Goal: Task Accomplishment & Management: Use online tool/utility

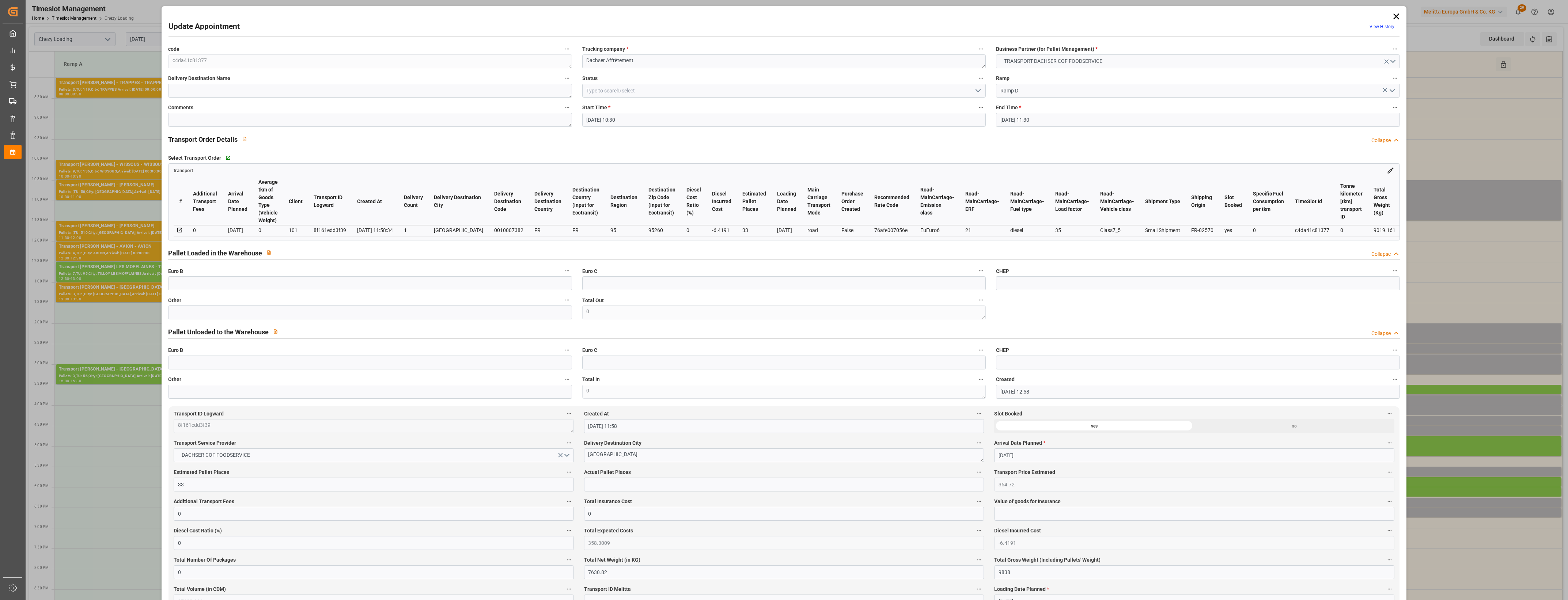
click at [978, 88] on icon "open menu" at bounding box center [978, 91] width 9 height 9
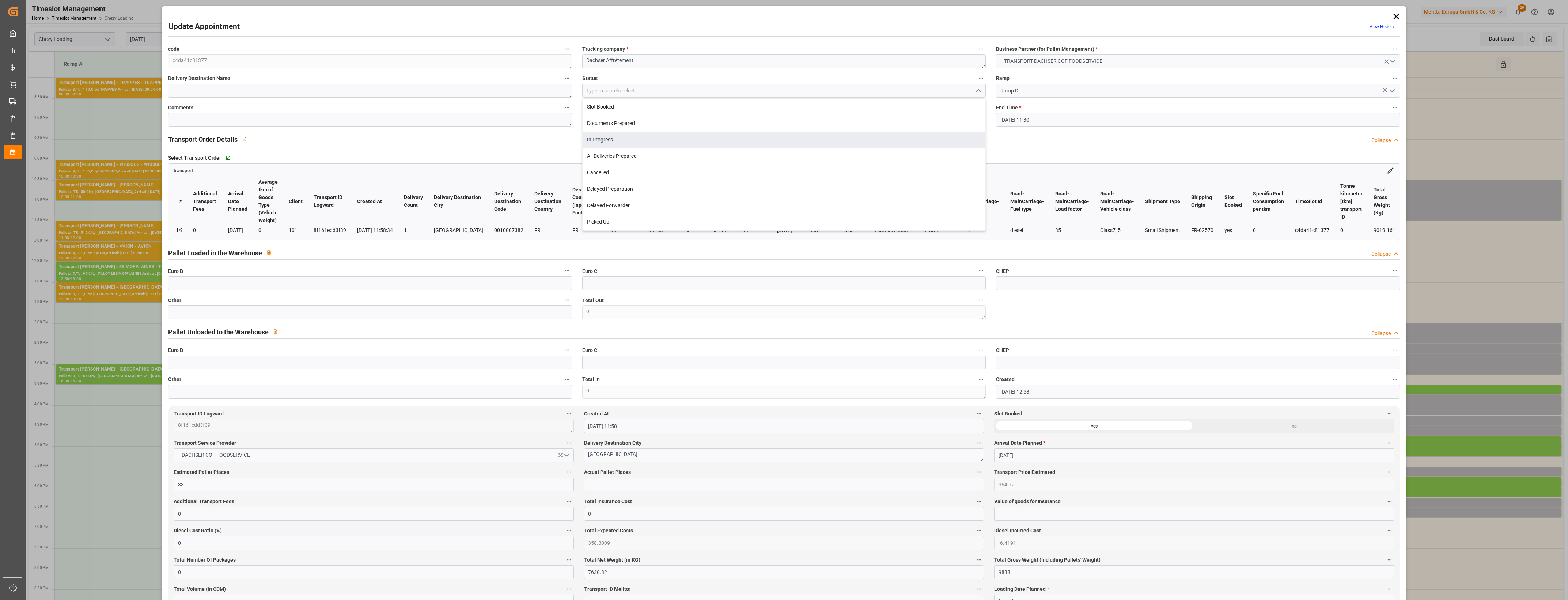
click at [614, 141] on div "In Progress" at bounding box center [784, 139] width 403 height 16
type input "In Progress"
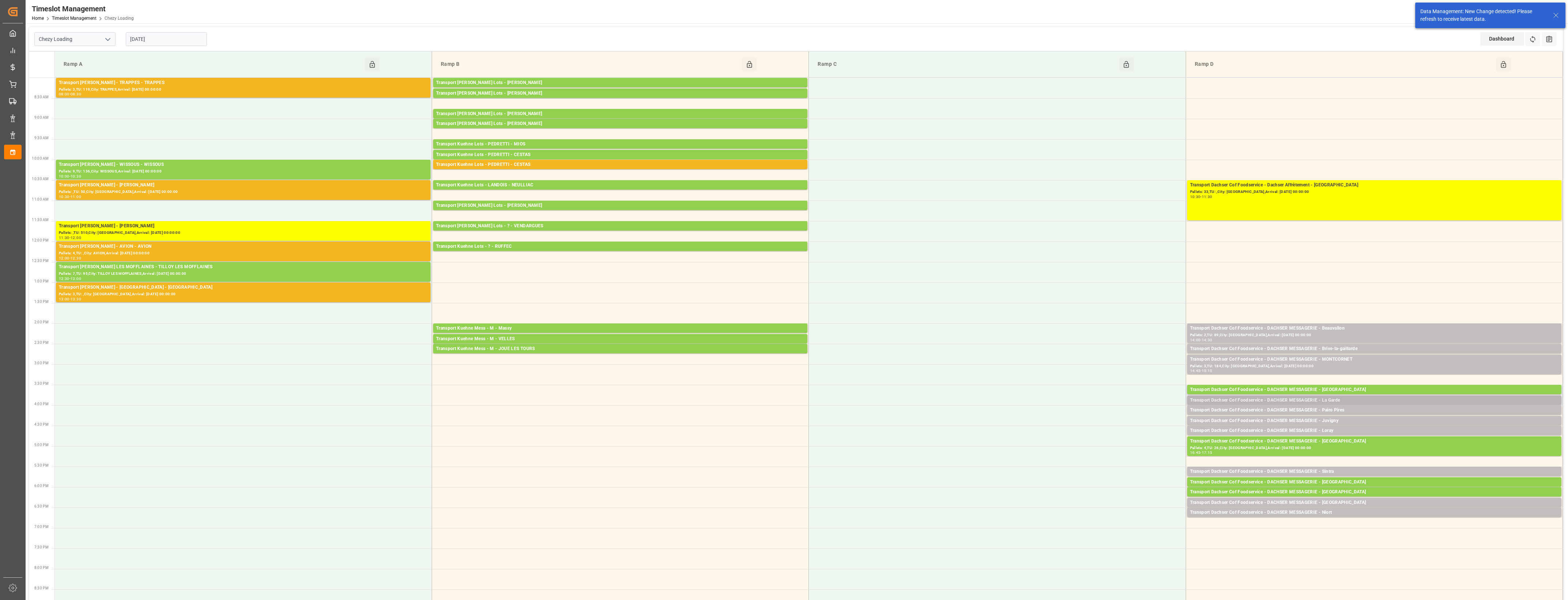
click at [1343, 399] on div "Transport Dachser Cof Foodservice - DACHSER MESSAGERIE - La Garde" at bounding box center [1374, 400] width 368 height 7
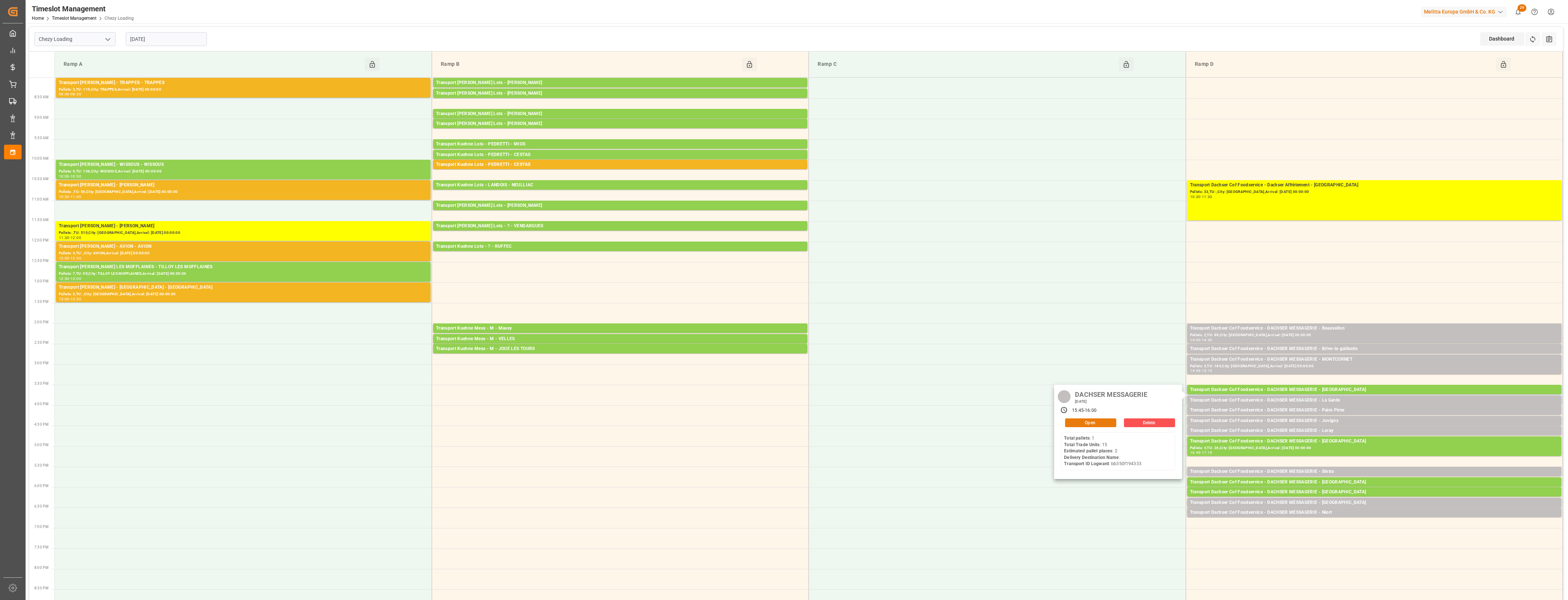
click at [1110, 422] on button "Open" at bounding box center [1091, 423] width 51 height 9
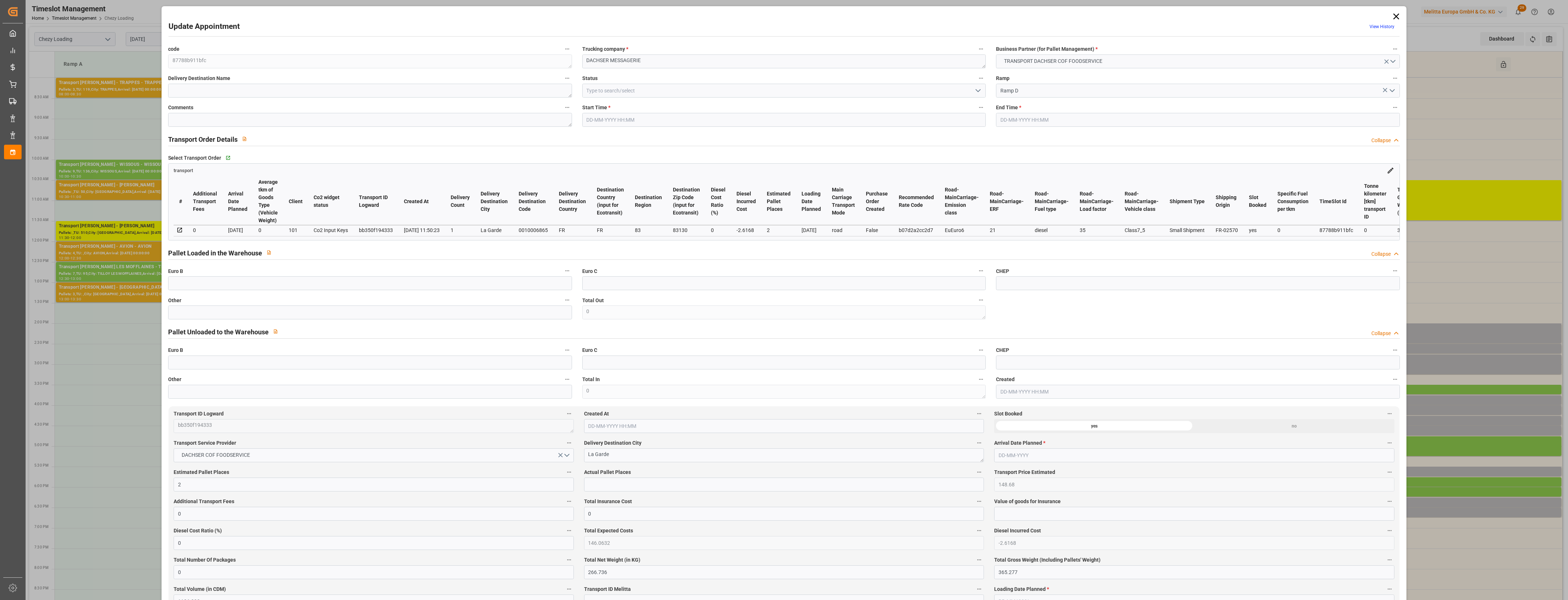
type input "2"
type input "148.68"
type input "0"
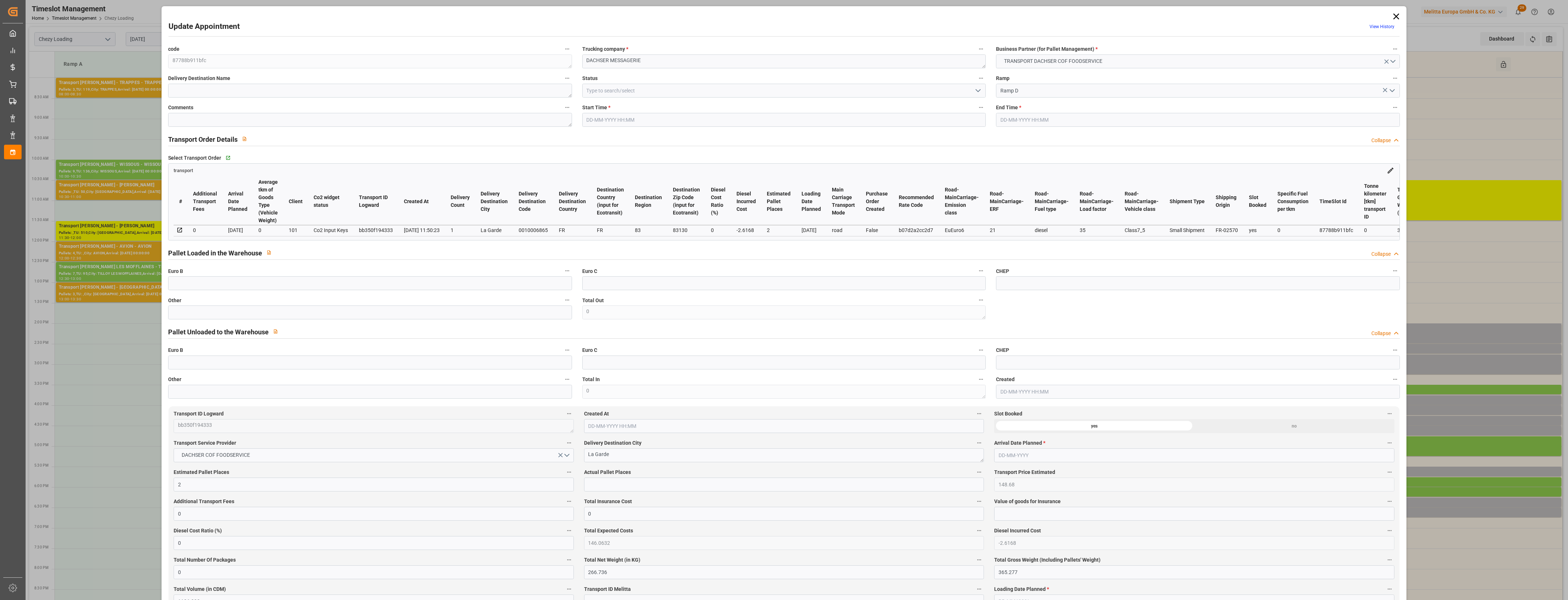
type input "146.0632"
type input "-2.6168"
type input "0"
type input "266.736"
type input "365.277"
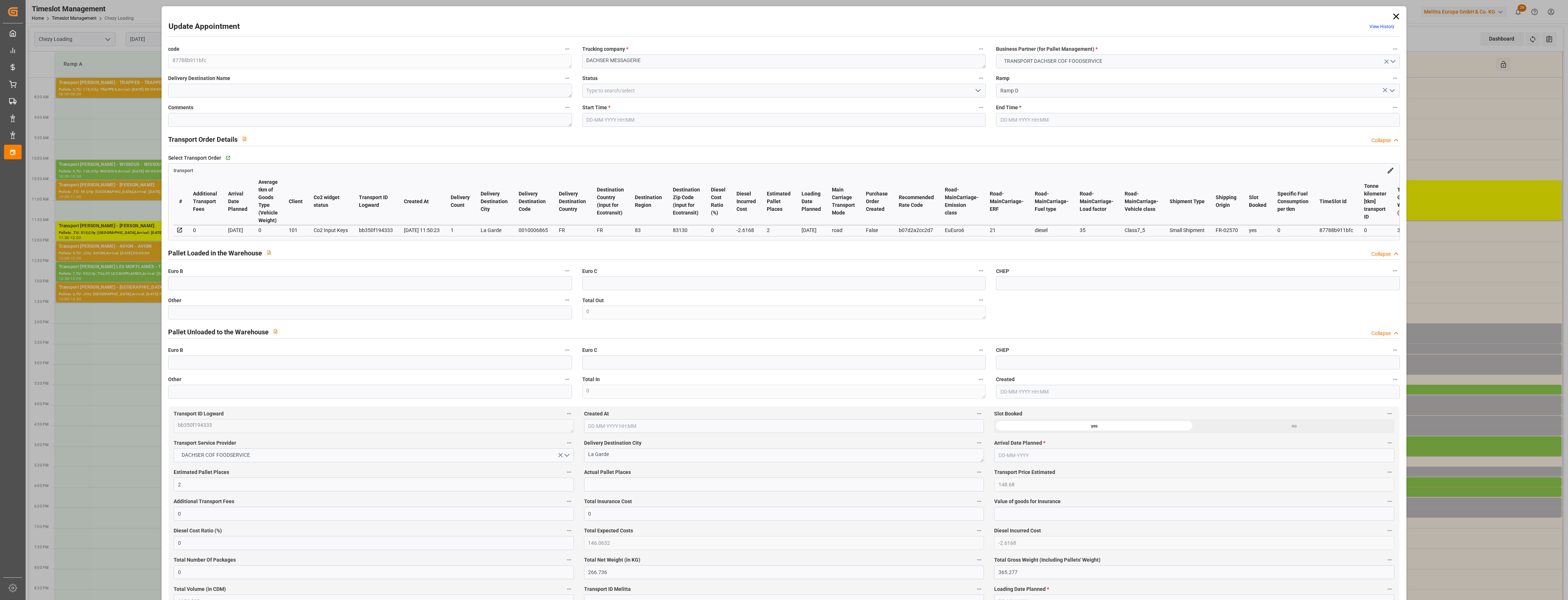
type input "1126.992"
type input "83"
type input "1"
type input "15"
type input "2"
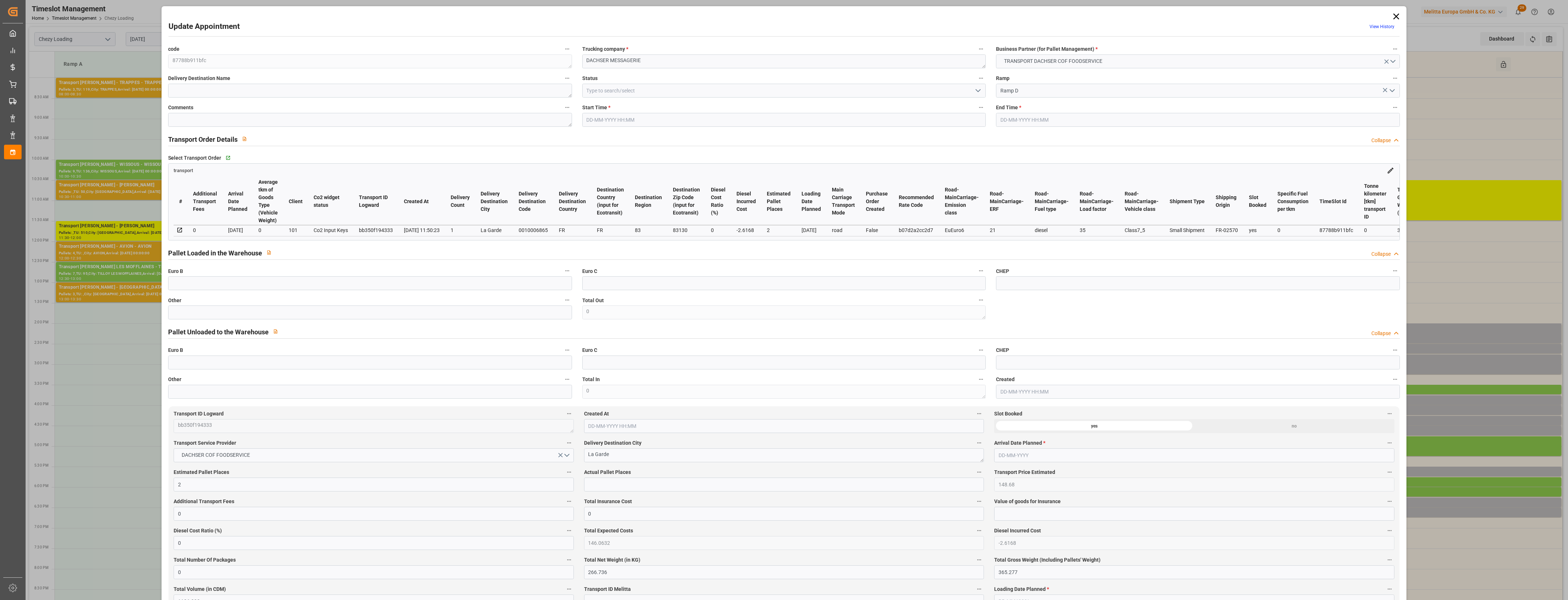
type input "101"
type input "316.387"
type input "0"
type input "4710.8598"
type input "0"
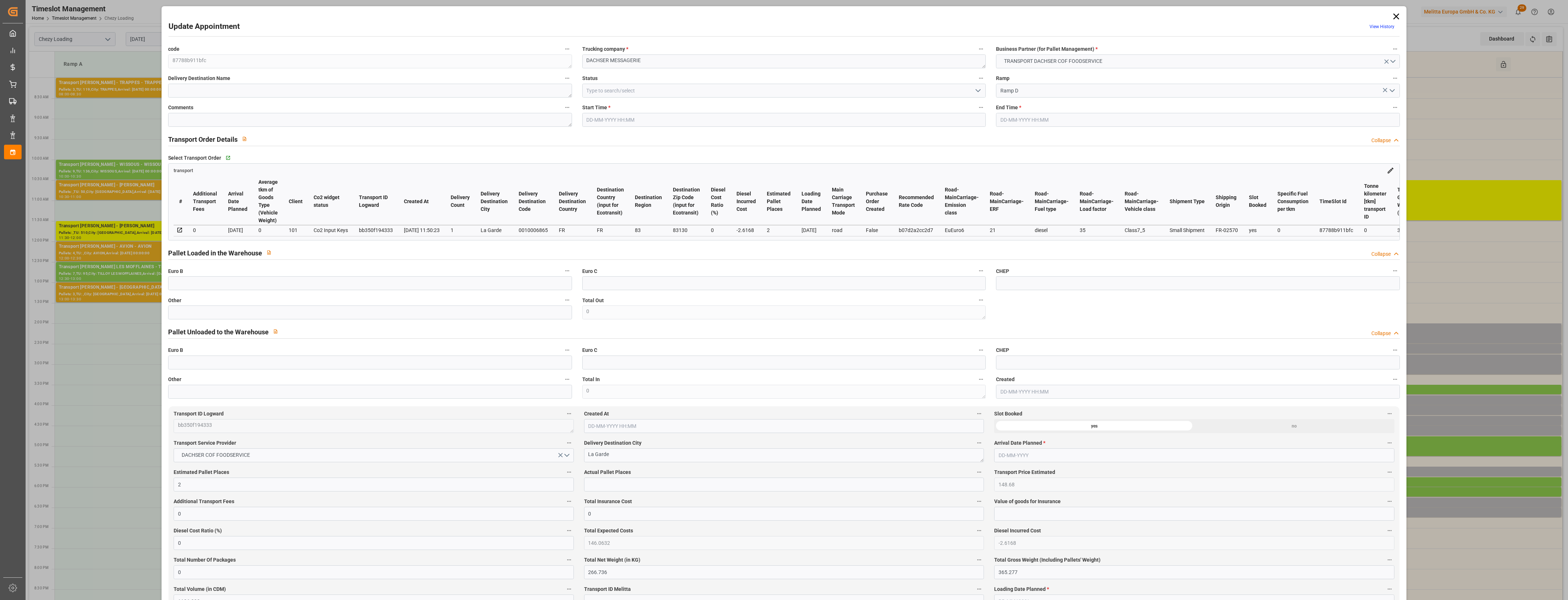
type input "0"
type input "21"
type input "35"
type input "12-09-2025 15:45"
type input "12-09-2025 16:00"
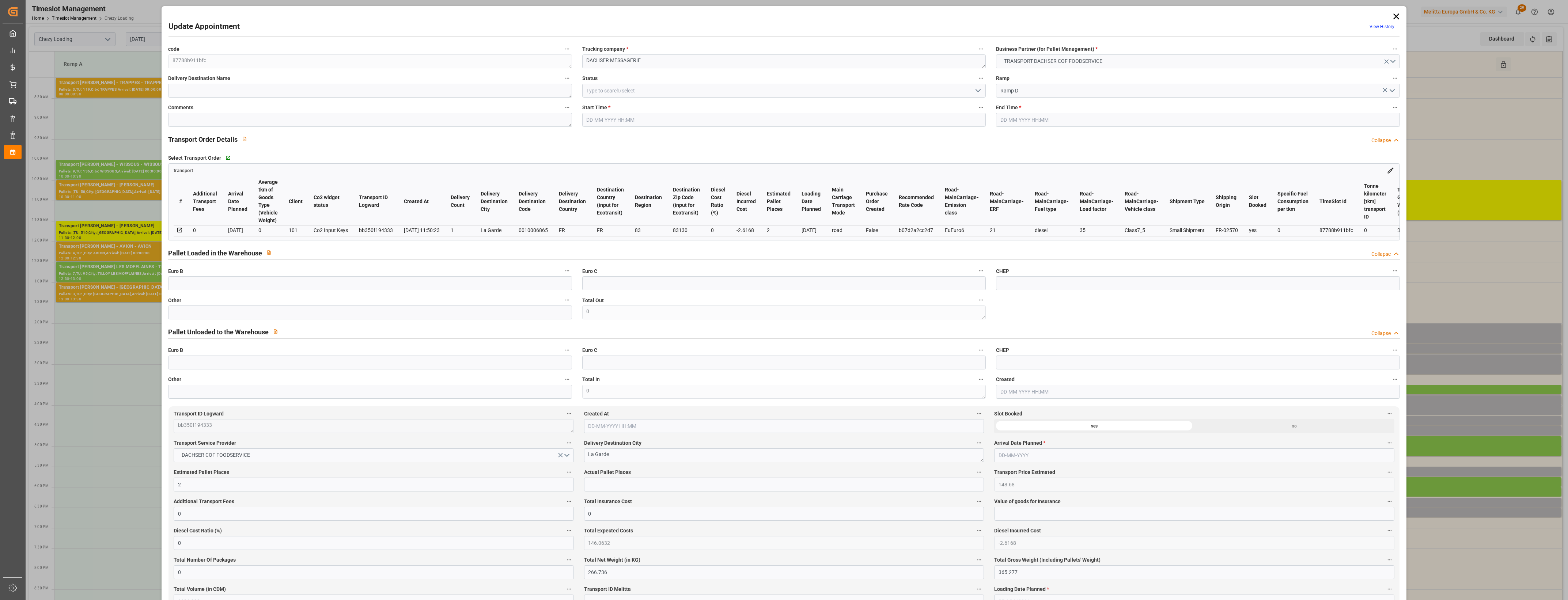
type input "11-09-2025 12:28"
type input "11-09-2025 11:50"
type input "18-09-2025"
type input "[DATE]"
click at [264, 310] on input "text" at bounding box center [369, 312] width 404 height 14
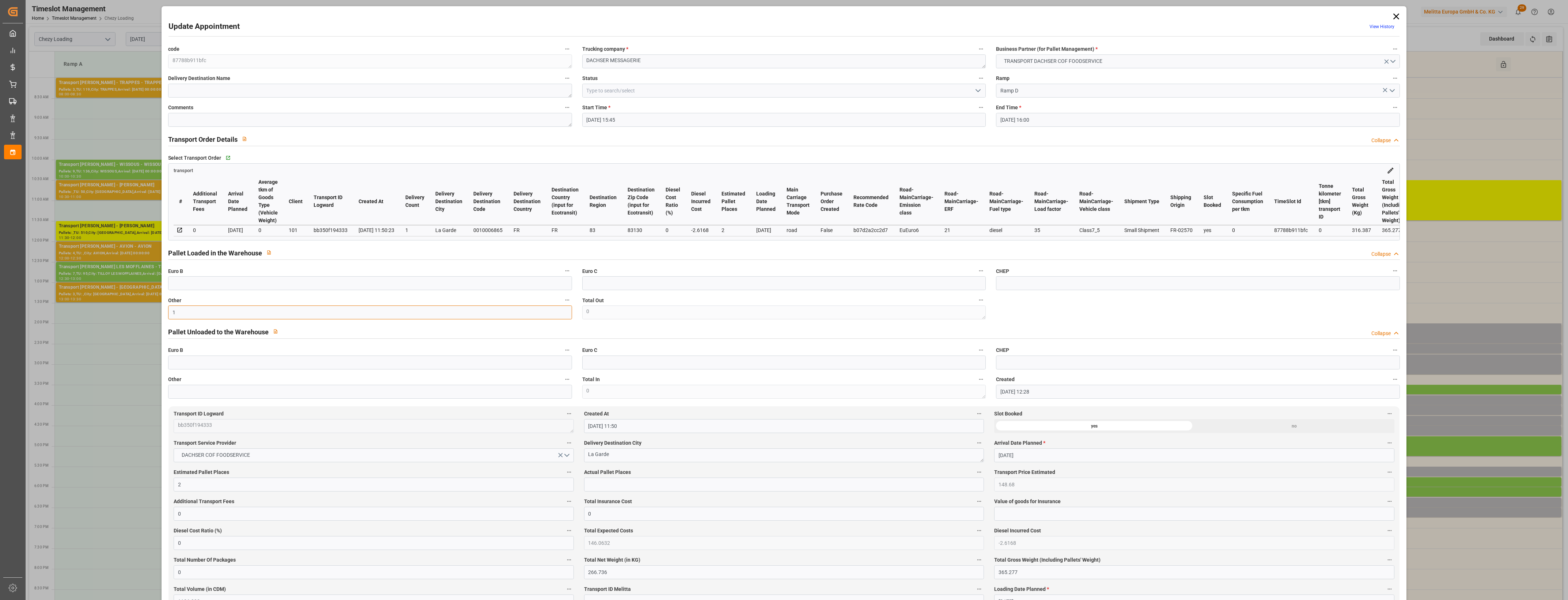
type input "1"
click at [598, 489] on input "text" at bounding box center [784, 484] width 400 height 14
type input "1"
click at [638, 472] on label "Actual Pallet Places" at bounding box center [784, 472] width 400 height 10
click at [975, 472] on button "Actual Pallet Places" at bounding box center [979, 472] width 10 height 10
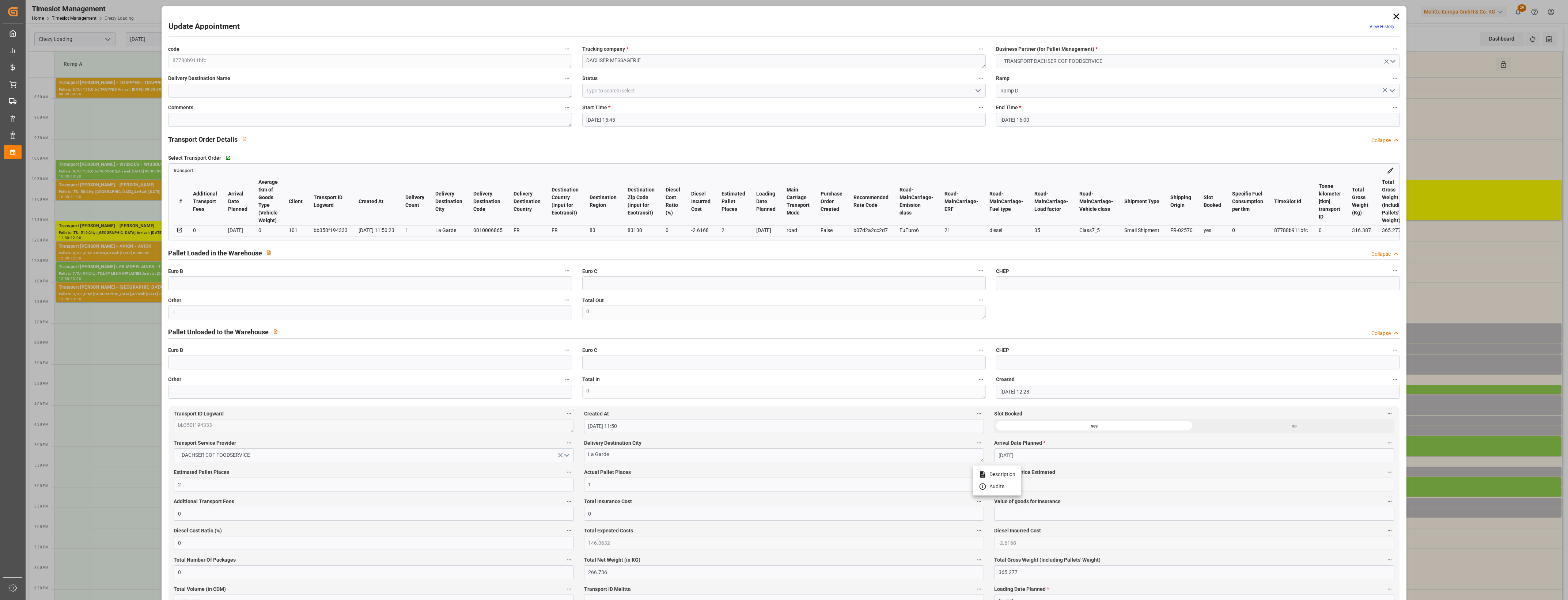
click at [651, 472] on div at bounding box center [784, 300] width 1568 height 600
click at [972, 92] on button "open menu" at bounding box center [978, 91] width 11 height 12
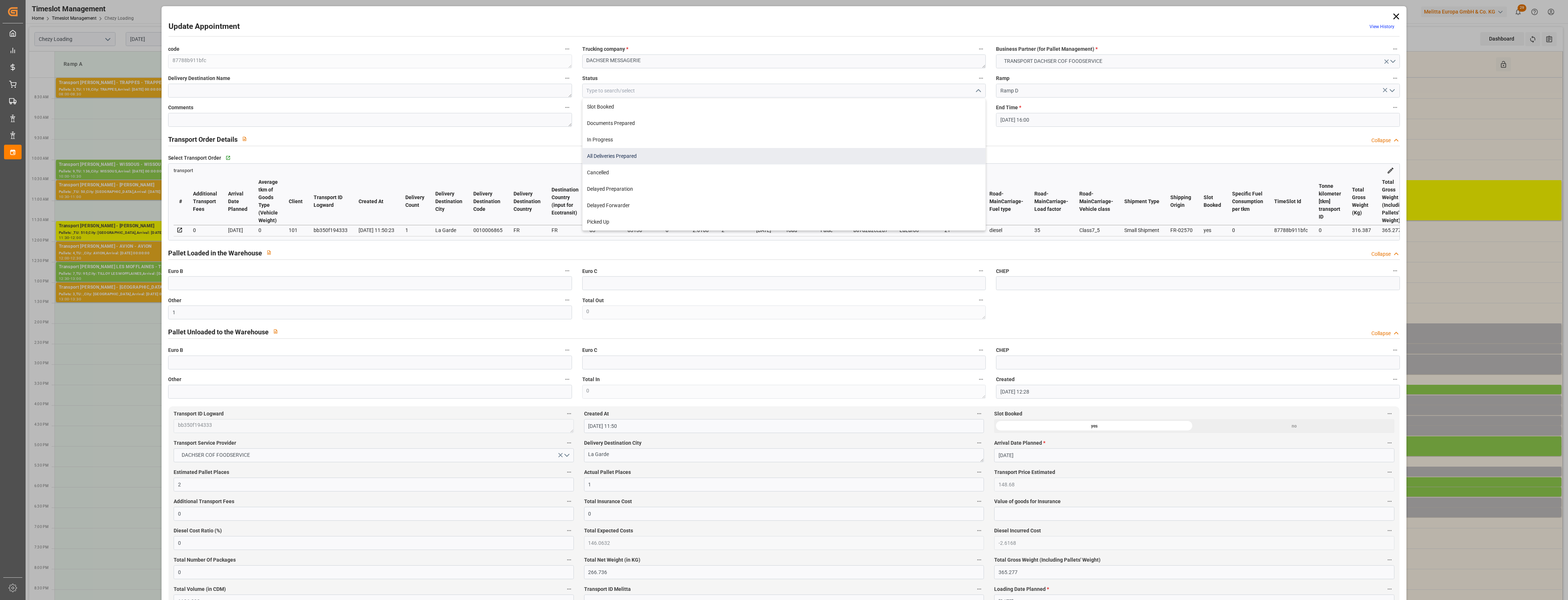
click at [651, 155] on div "All Deliveries Prepared" at bounding box center [784, 156] width 403 height 16
type input "All Deliveries Prepared"
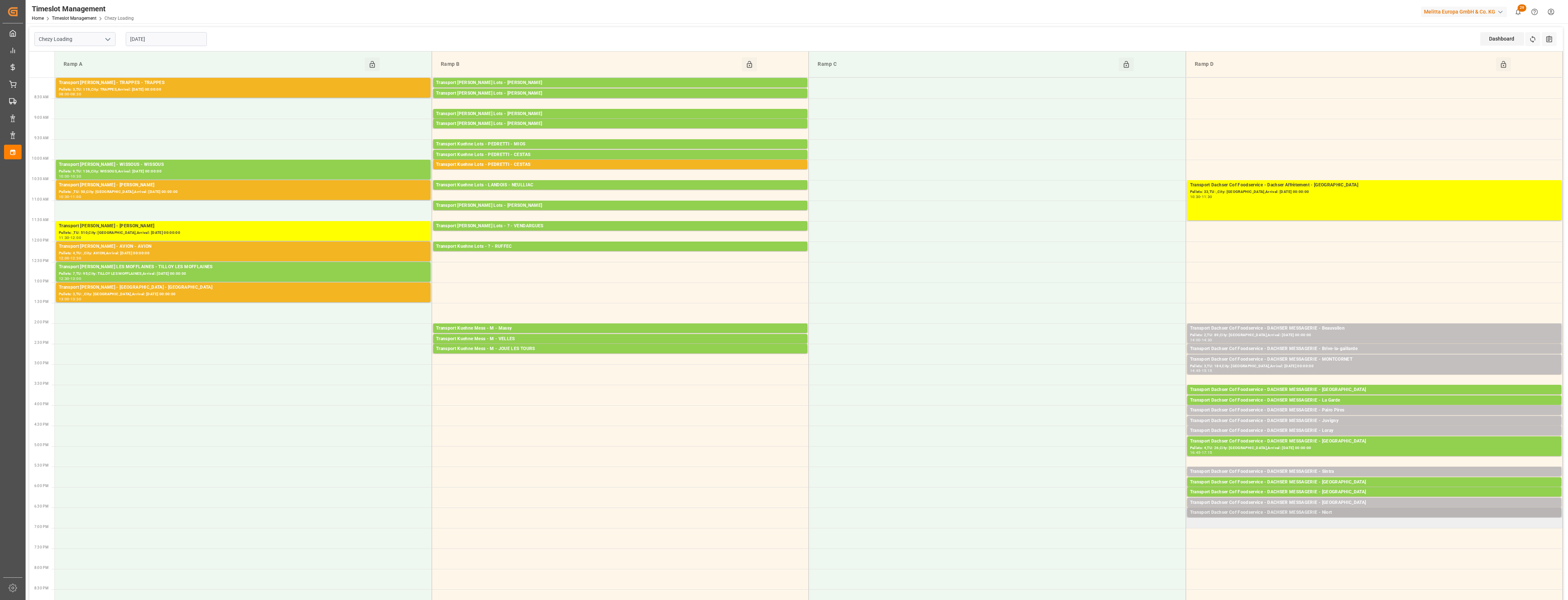
click at [1335, 512] on div "Transport Dachser Cof Foodservice - DACHSER MESSAGERIE - Niort" at bounding box center [1374, 512] width 368 height 7
click at [1111, 545] on button "Open" at bounding box center [1091, 545] width 51 height 9
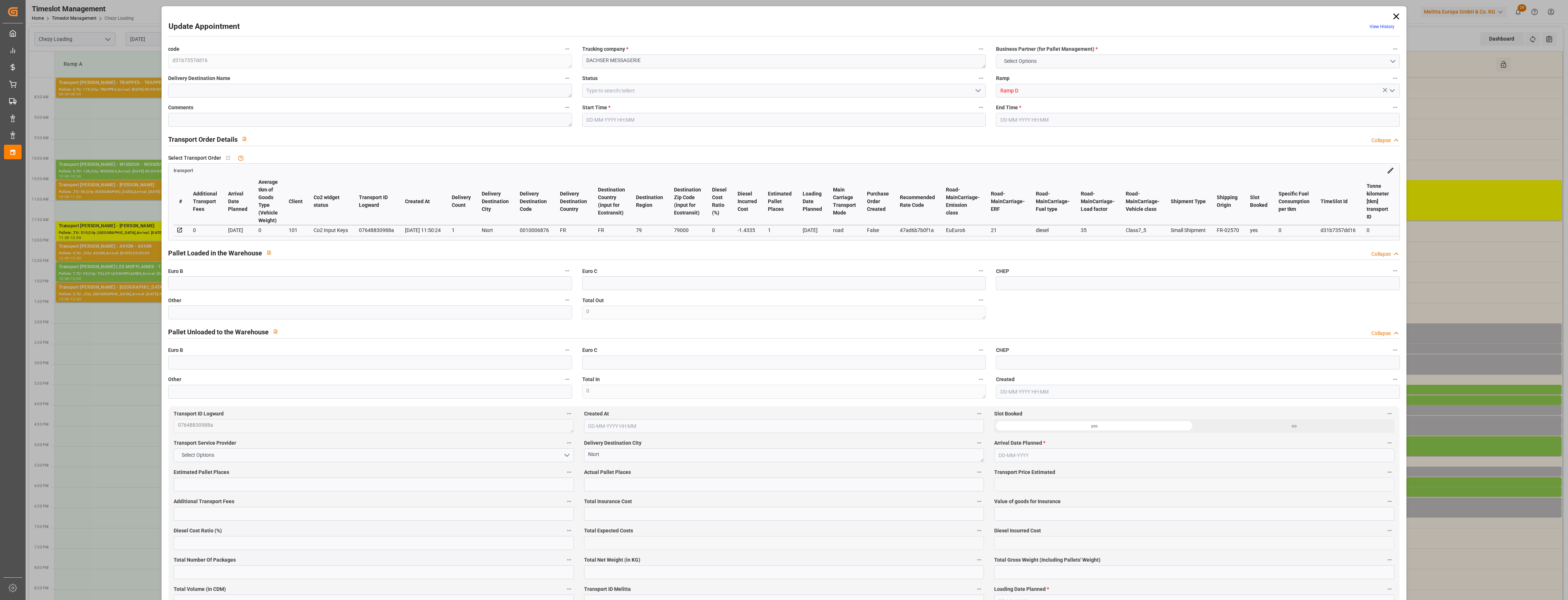
type input "1"
type input "81.45"
type input "0"
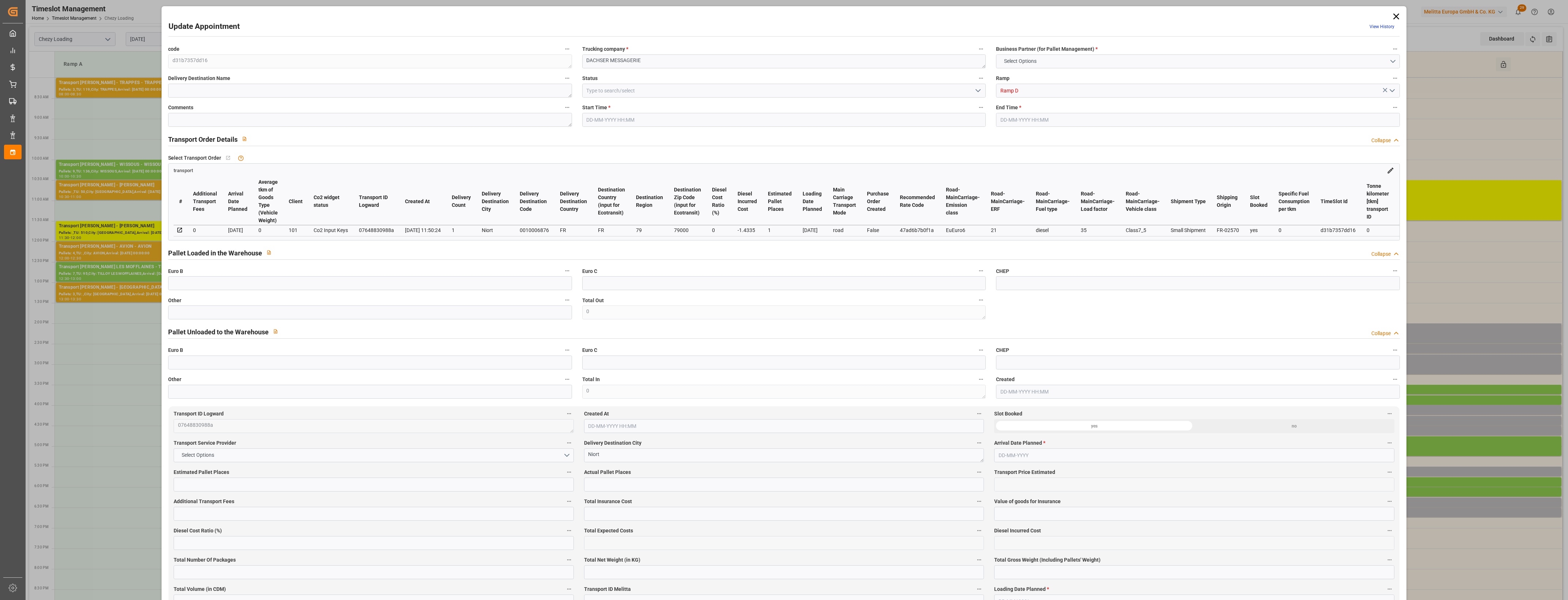
type input "80.0165"
type input "-1.4335"
type input "0"
type input "240.338"
type input "311.675"
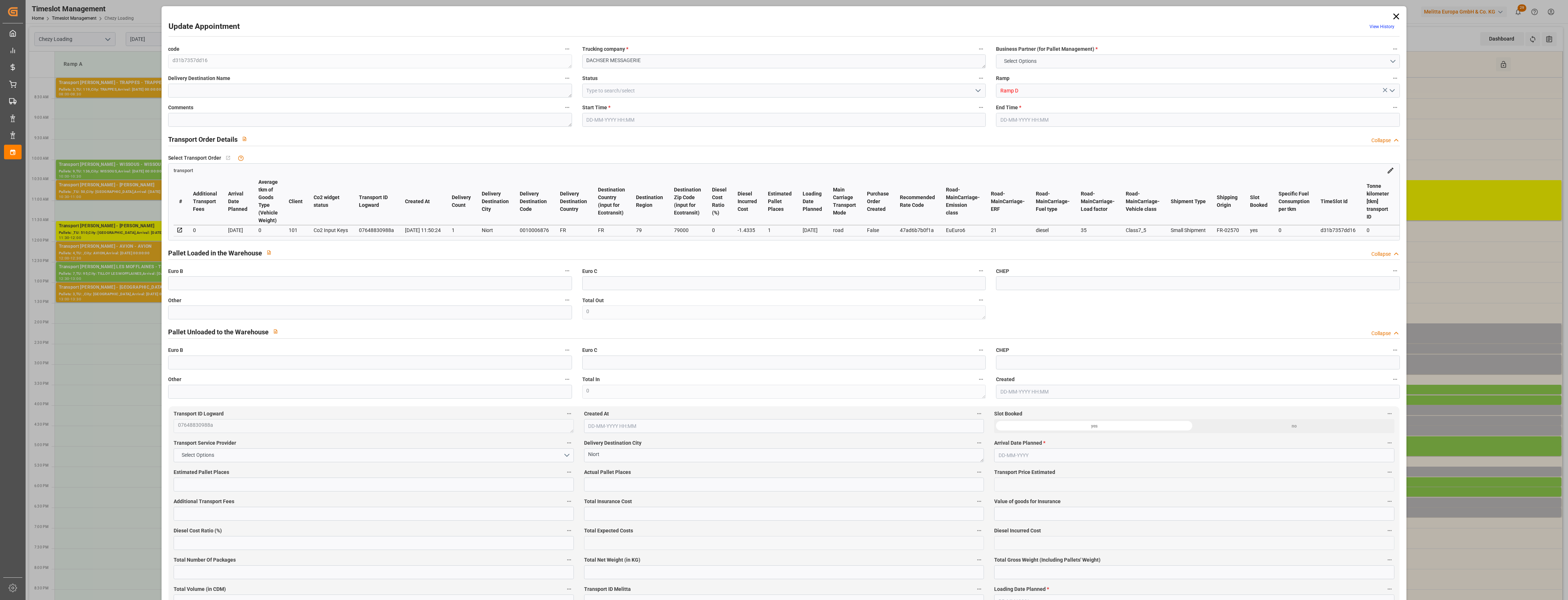
type input "994.242"
type input "79"
type input "0"
type input "82"
type input "1"
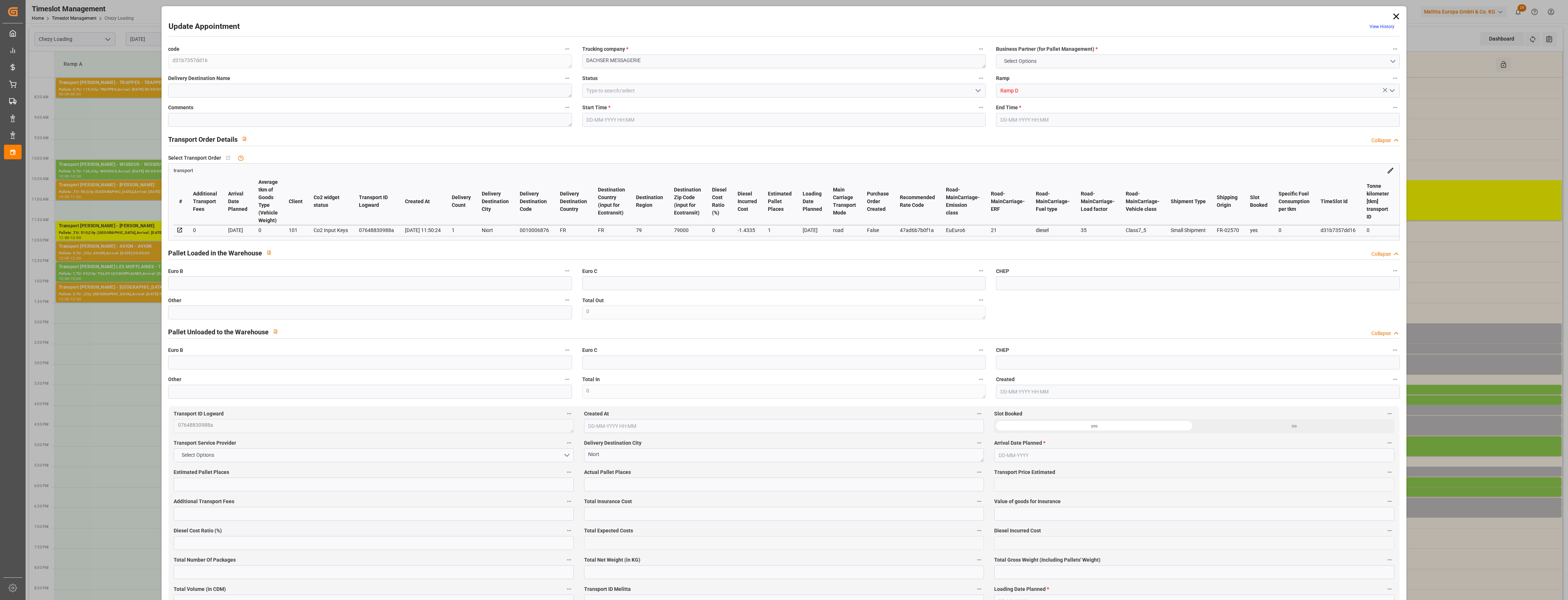
type input "101"
type input "287.675"
type input "0"
type input "4710.8598"
type input "0"
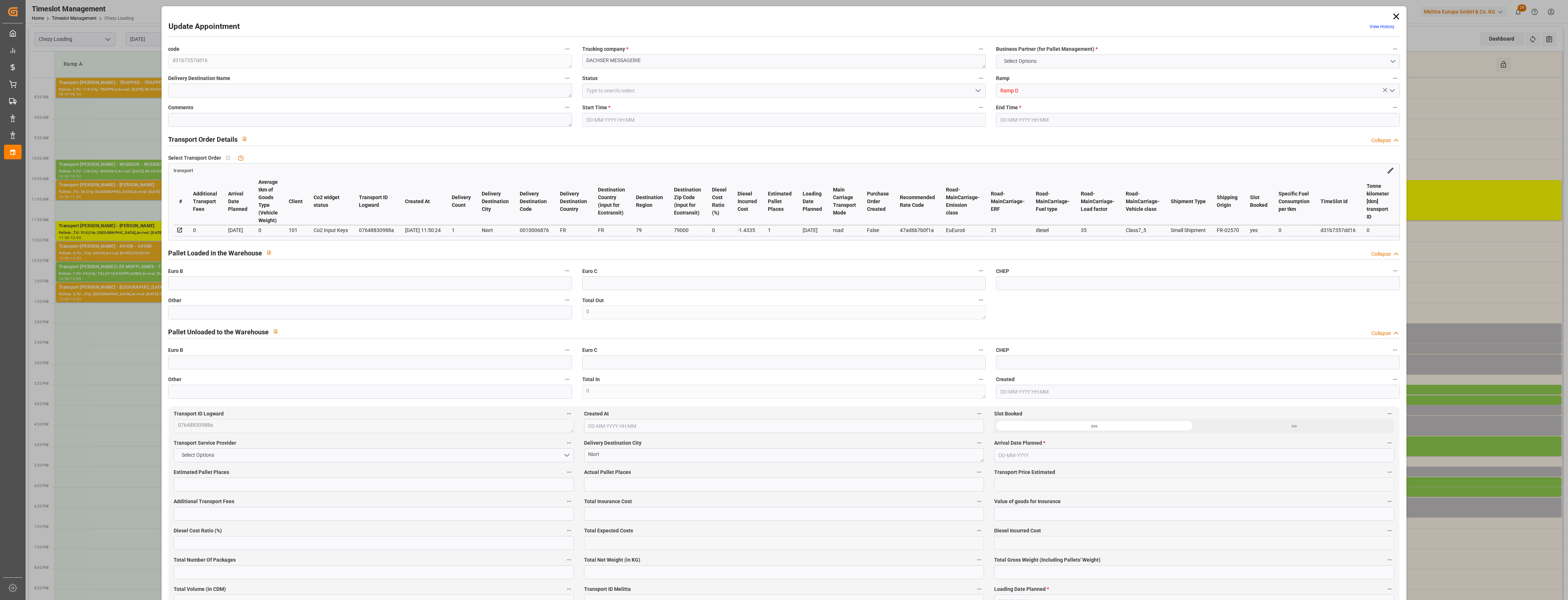
type input "0"
type input "21"
type input "35"
type input "12-09-2025 18:30"
type input "12-09-2025 18:45"
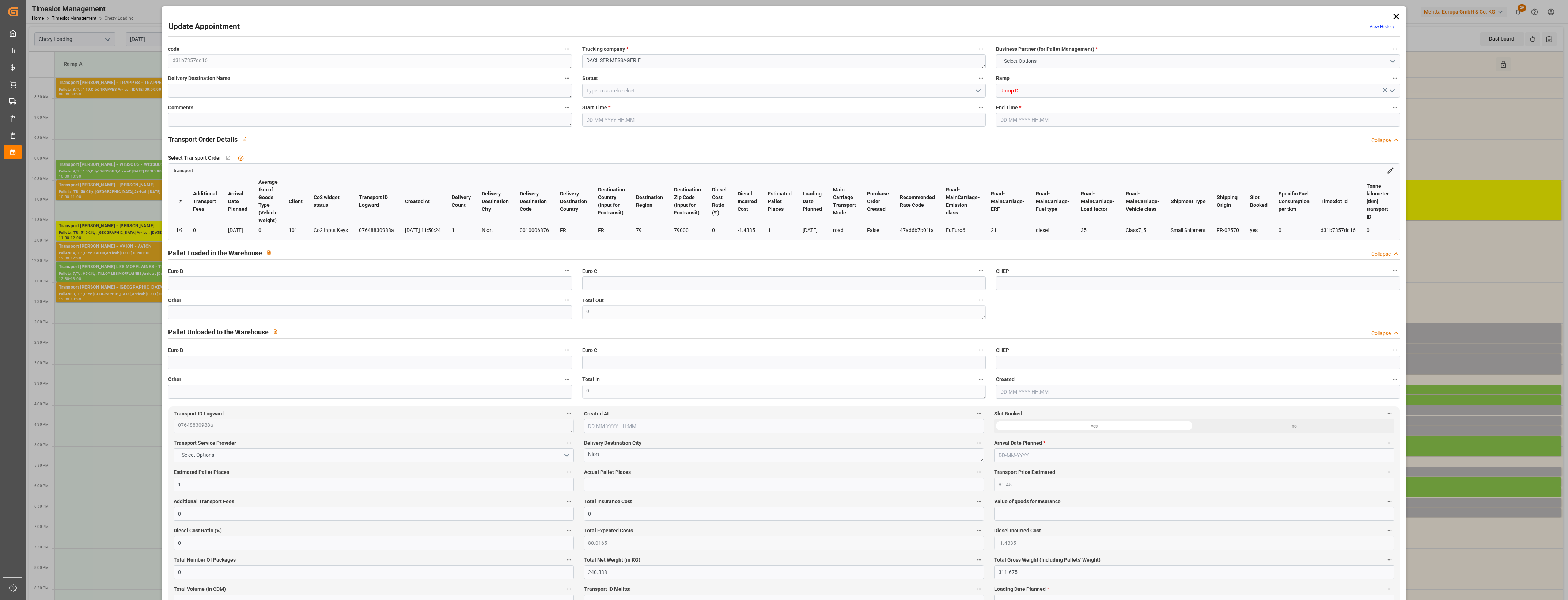
type input "11-09-2025 12:37"
type input "11-09-2025 11:50"
type input "18-09-2025"
type input "[DATE]"
click at [239, 313] on input "text" at bounding box center [369, 312] width 404 height 14
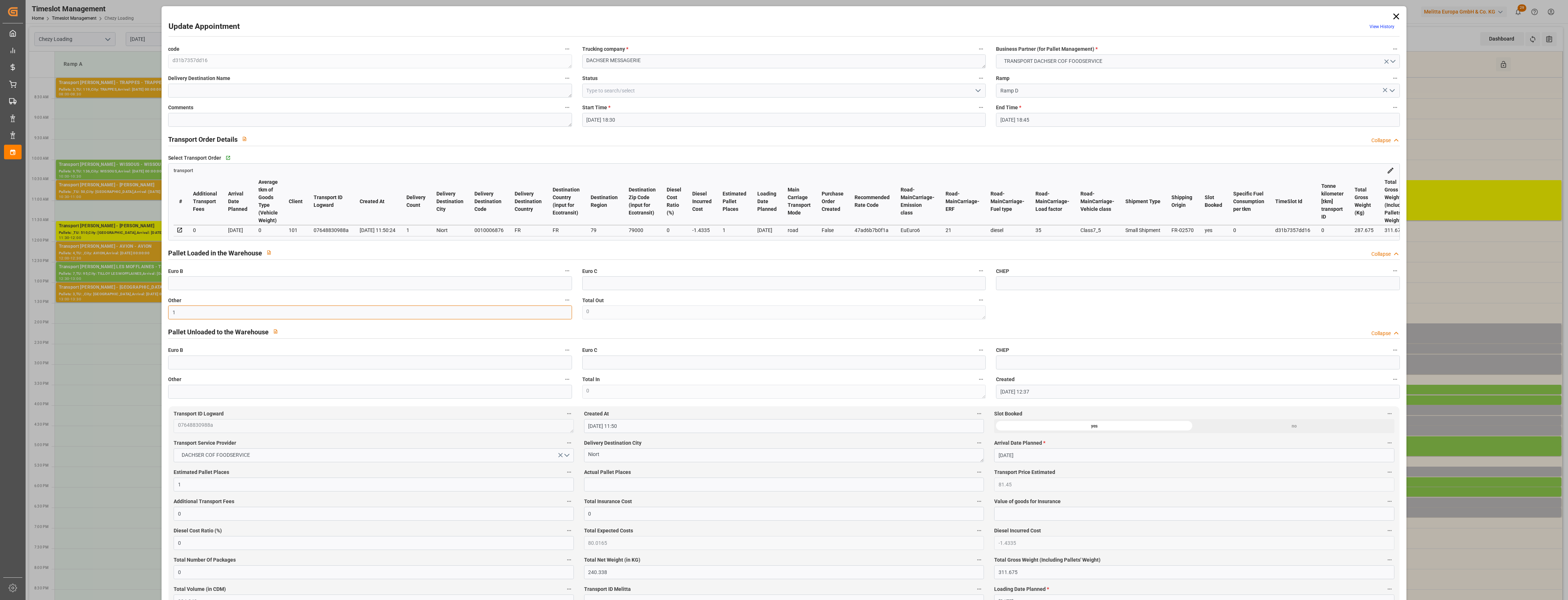
type input "1"
click at [601, 488] on input "text" at bounding box center [784, 484] width 400 height 14
type input "1"
click at [649, 475] on label "Actual Pallet Places" at bounding box center [784, 472] width 400 height 10
click at [975, 475] on button "Actual Pallet Places" at bounding box center [979, 472] width 10 height 10
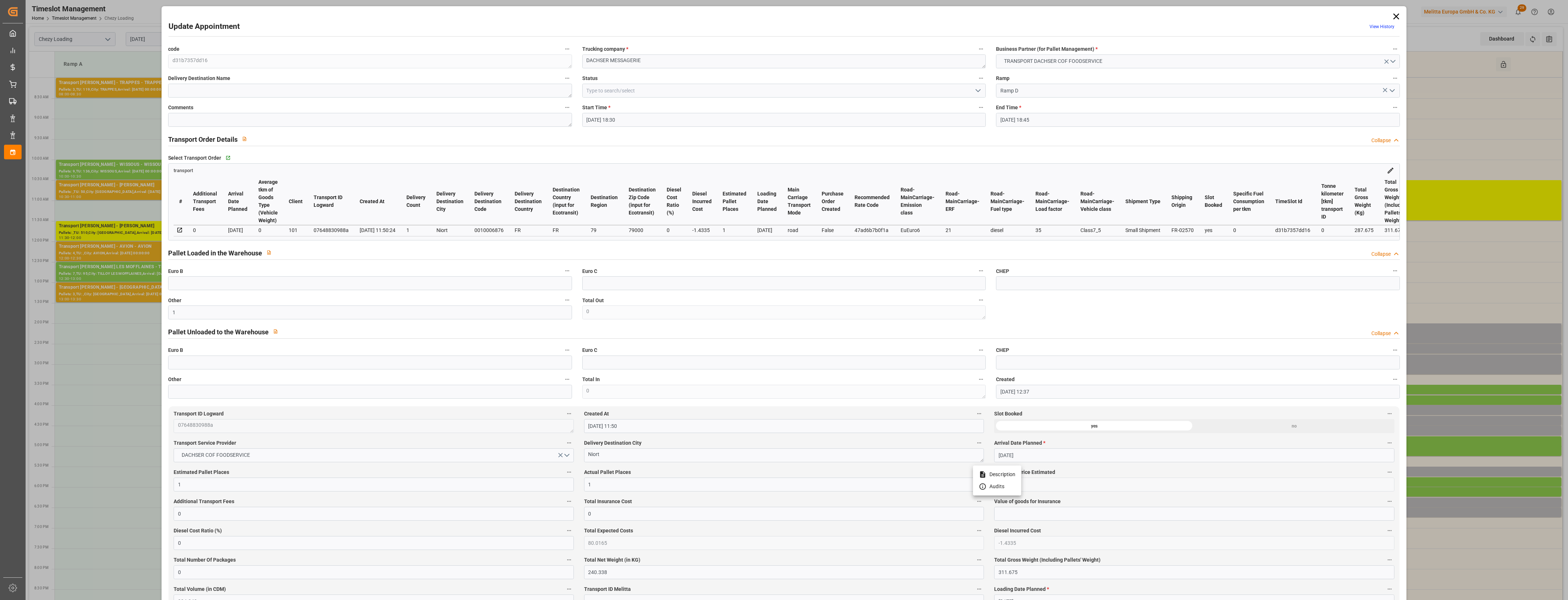
click at [656, 475] on div at bounding box center [784, 300] width 1568 height 600
click at [978, 94] on icon "open menu" at bounding box center [978, 91] width 9 height 9
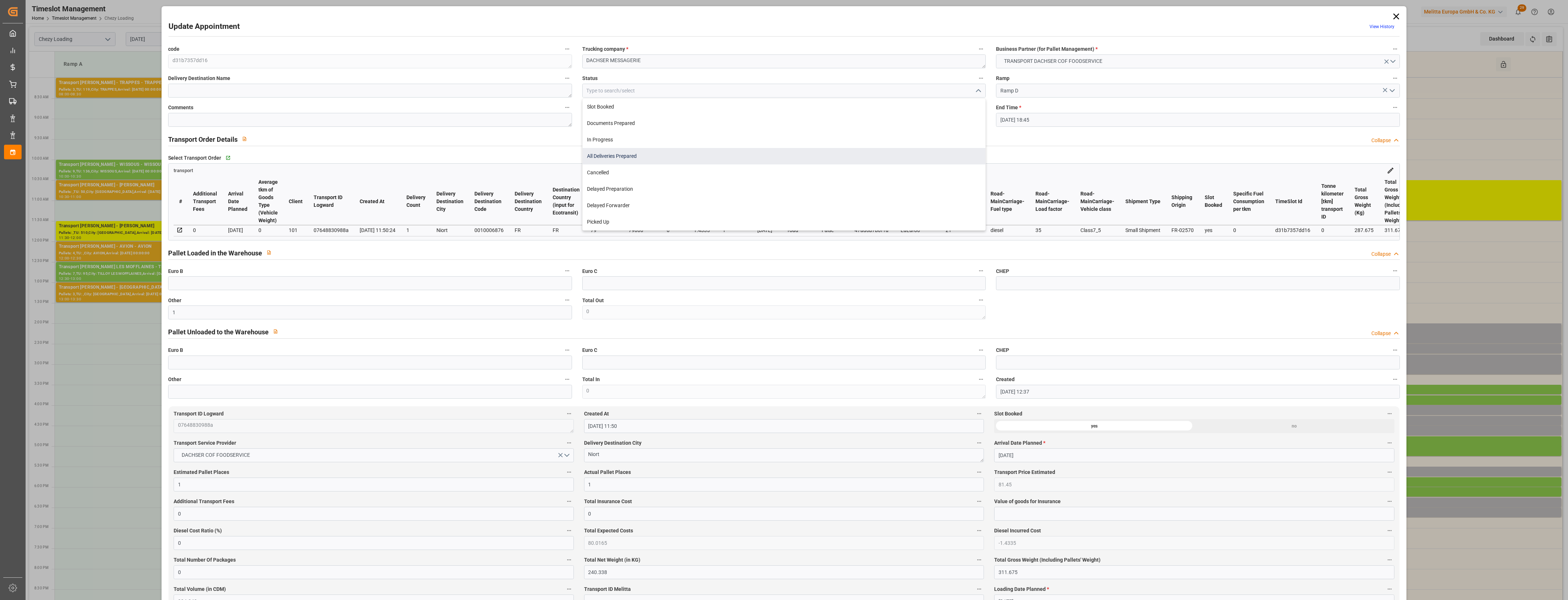
click at [606, 156] on div "All Deliveries Prepared" at bounding box center [784, 156] width 403 height 16
type input "All Deliveries Prepared"
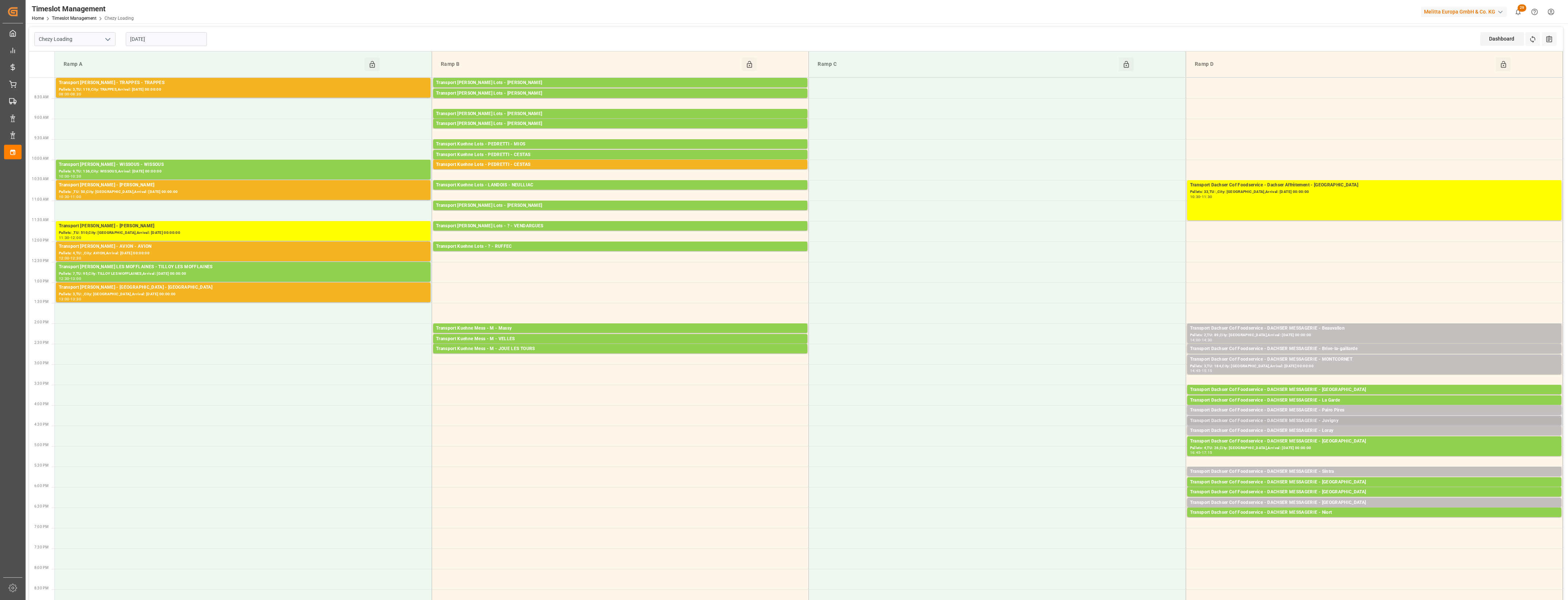
click at [1344, 421] on div "Transport Dachser Cof Foodservice - DACHSER MESSAGERIE - Juvigny" at bounding box center [1374, 421] width 368 height 7
click at [1104, 439] on button "Open" at bounding box center [1091, 443] width 51 height 9
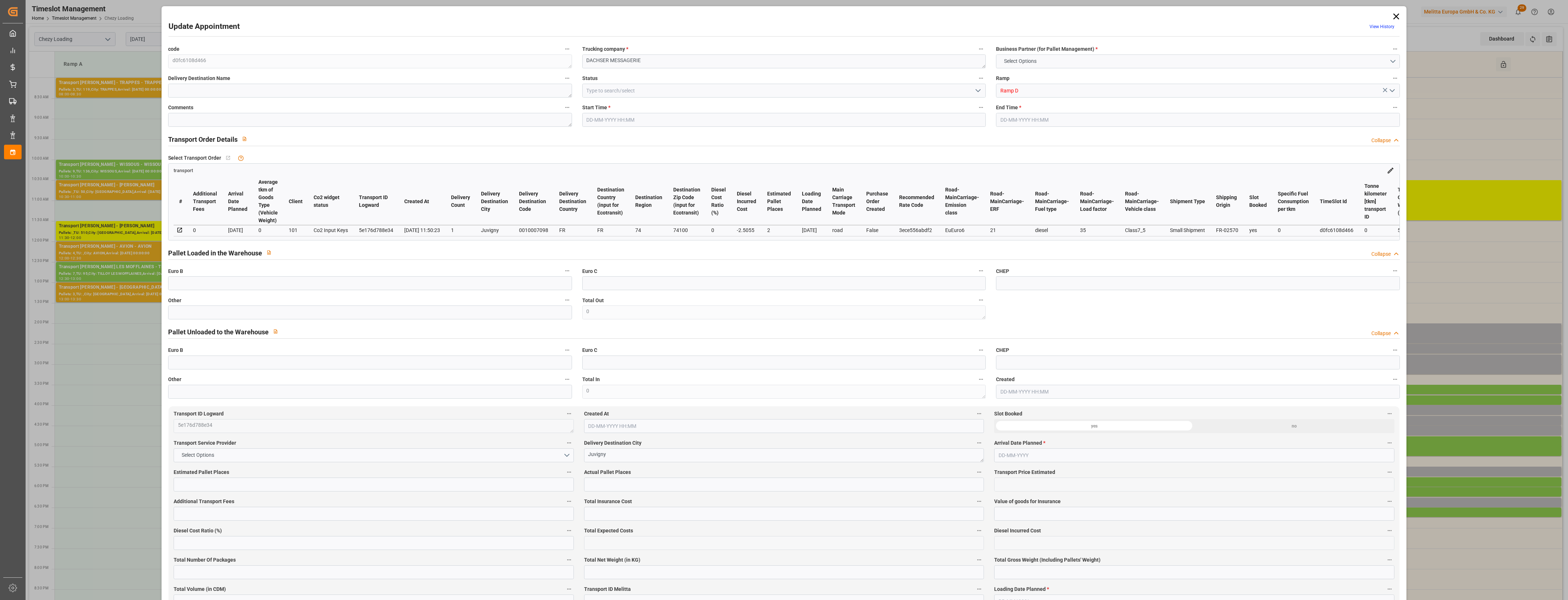
type input "2"
type input "142.36"
type input "0"
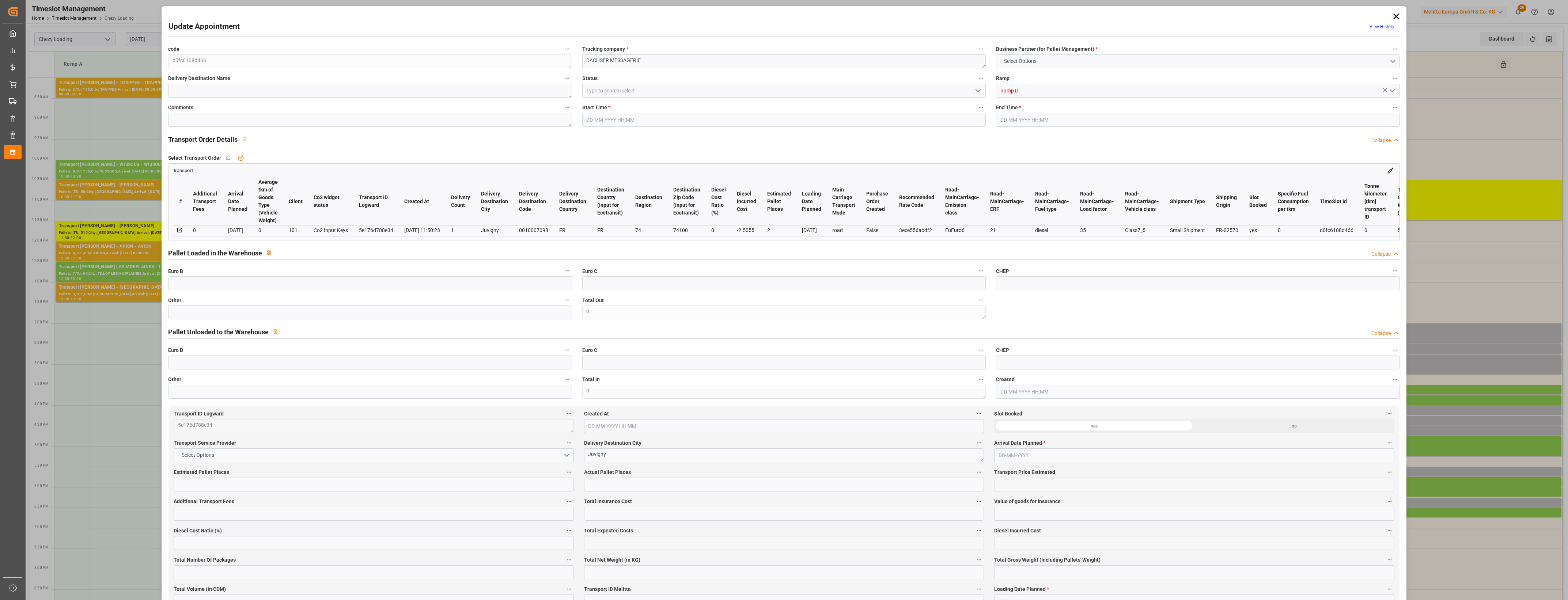
type input "139.8545"
type input "-2.5055"
type input "0"
type input "461.76"
type input "589.068"
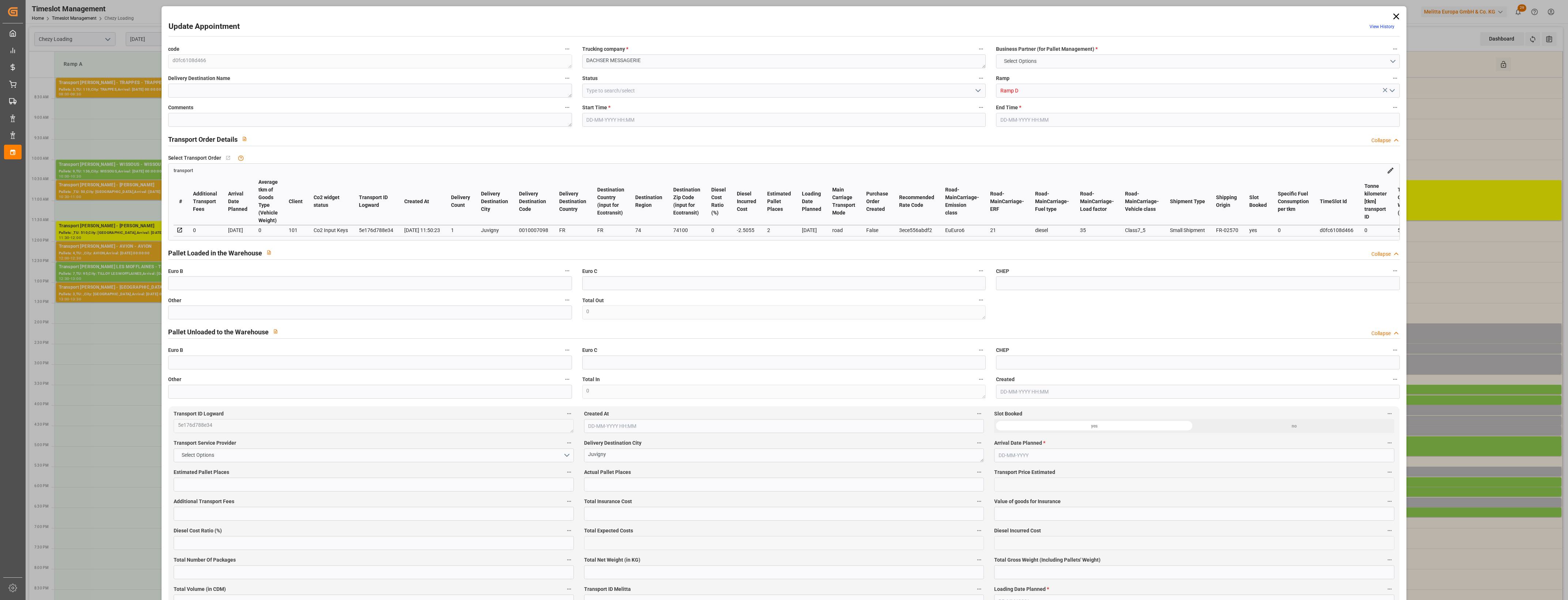
type input "1840.992"
type input "74"
type input "1"
type input "74"
type input "2"
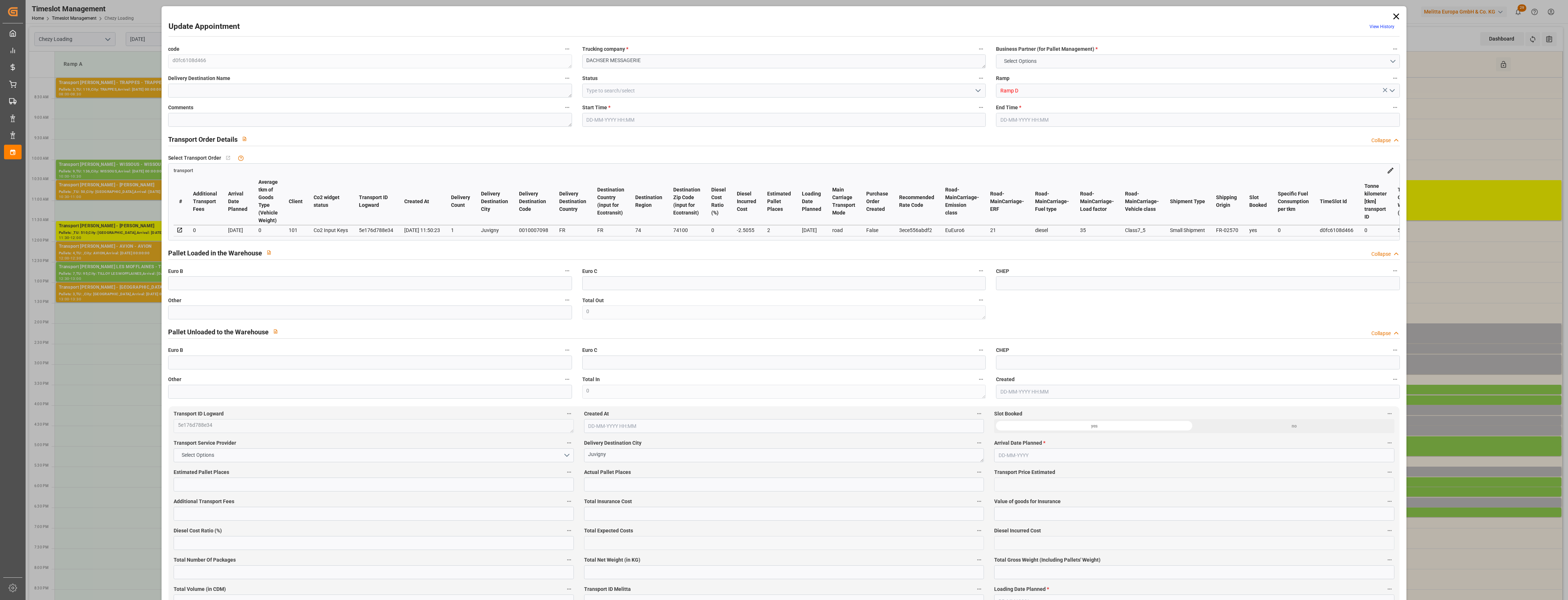
type input "101"
type input "540.178"
type input "0"
type input "4710.8598"
type input "0"
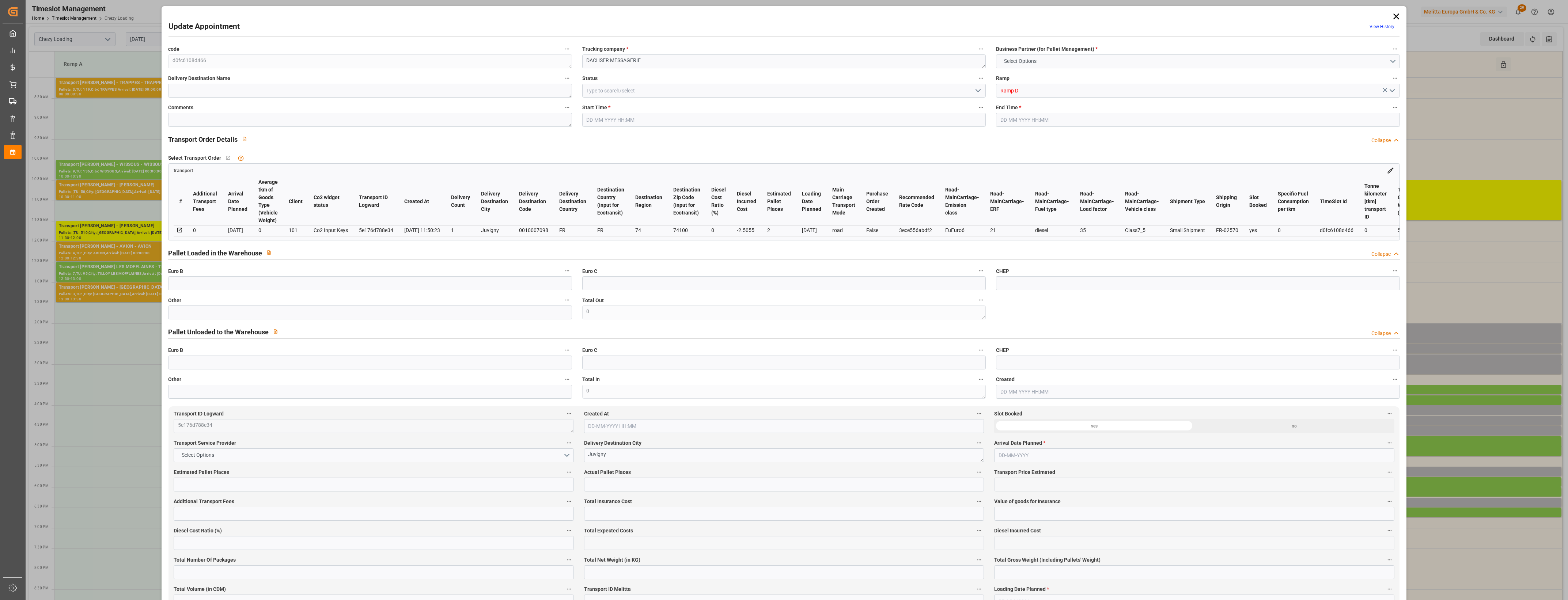
type input "0"
type input "21"
type input "35"
type input "12-09-2025 16:15"
type input "12-09-2025 16:30"
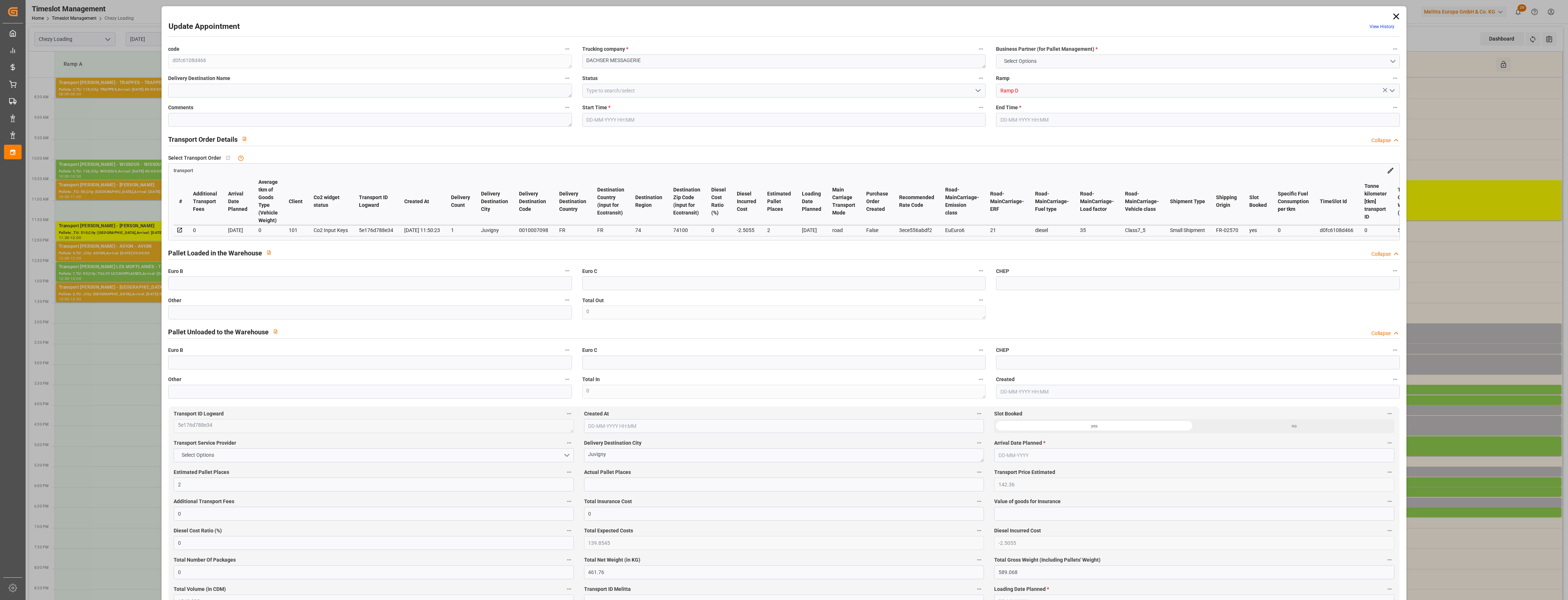
type input "11-09-2025 12:30"
type input "11-09-2025 11:50"
type input "18-09-2025"
type input "[DATE]"
click at [189, 313] on input "text" at bounding box center [369, 312] width 404 height 14
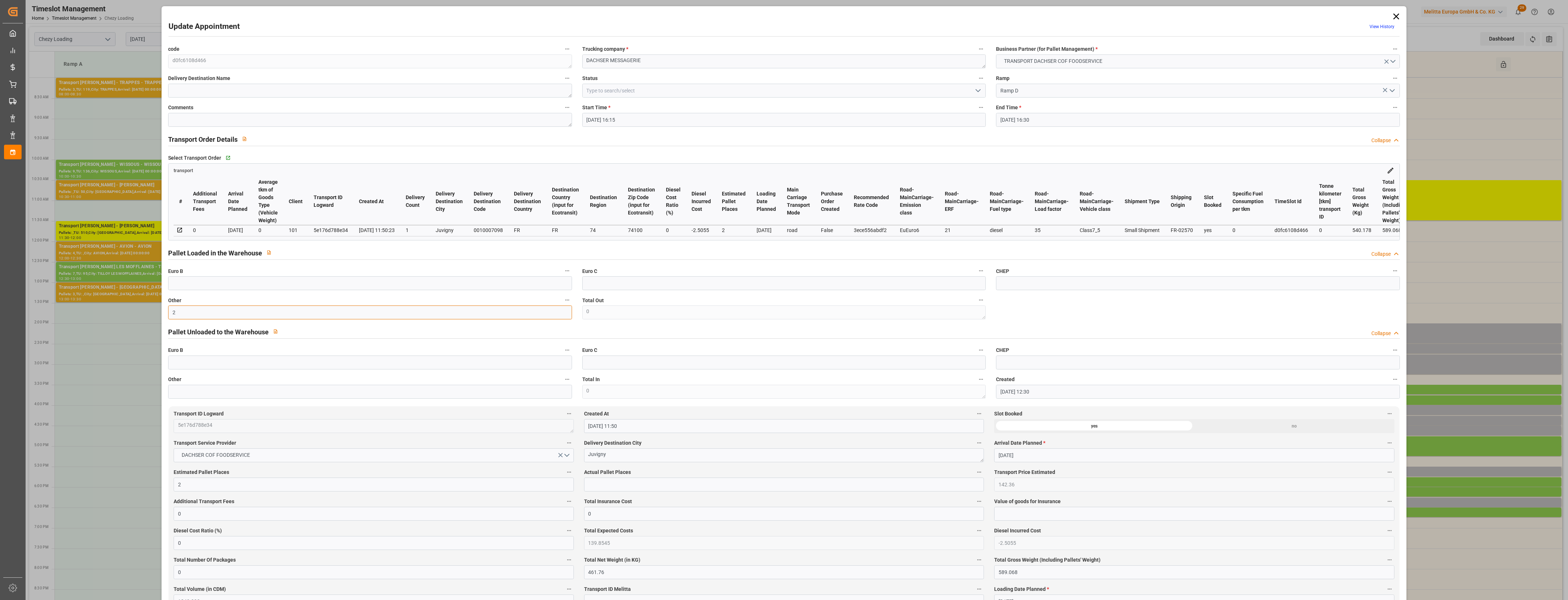
type input "2"
click at [631, 487] on input "text" at bounding box center [784, 484] width 400 height 14
type input "2"
click at [663, 472] on label "Actual Pallet Places" at bounding box center [784, 472] width 400 height 10
click at [975, 472] on button "Actual Pallet Places" at bounding box center [979, 472] width 10 height 10
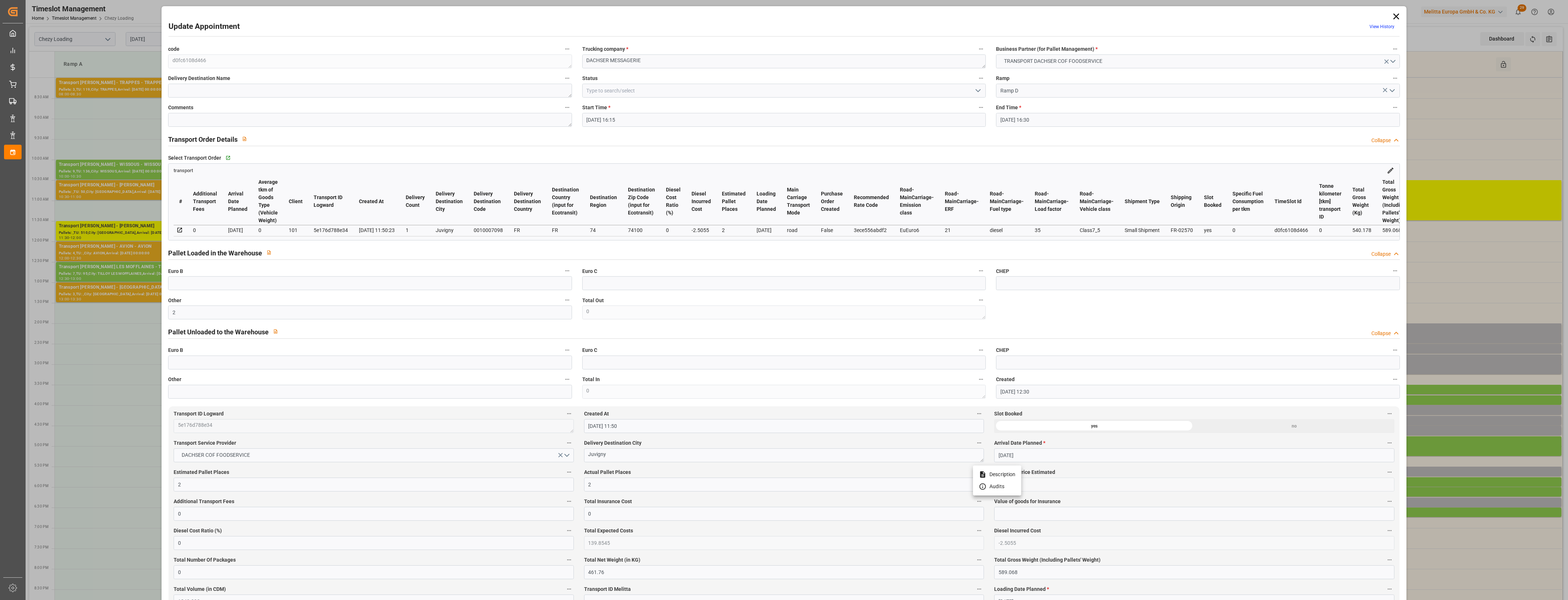
click at [663, 472] on div at bounding box center [784, 300] width 1568 height 600
click at [976, 89] on icon "open menu" at bounding box center [978, 91] width 9 height 9
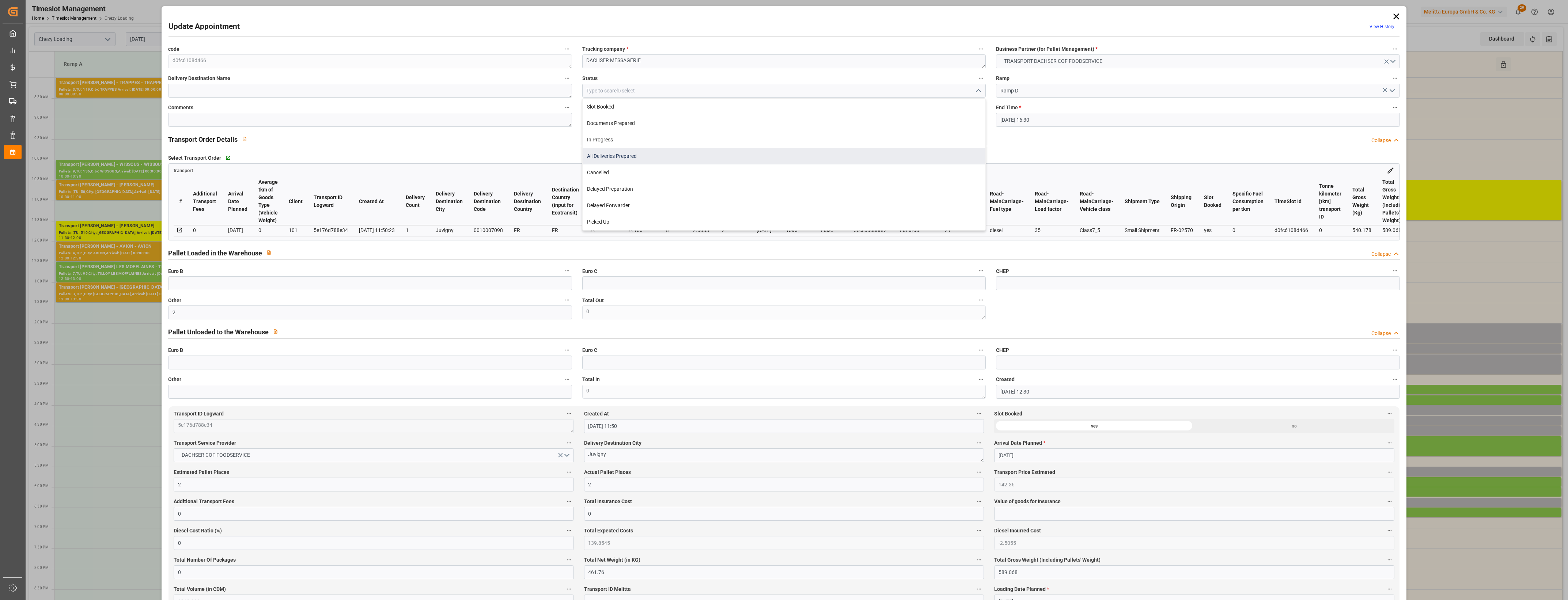
click at [623, 154] on div "All Deliveries Prepared" at bounding box center [784, 156] width 403 height 16
type input "All Deliveries Prepared"
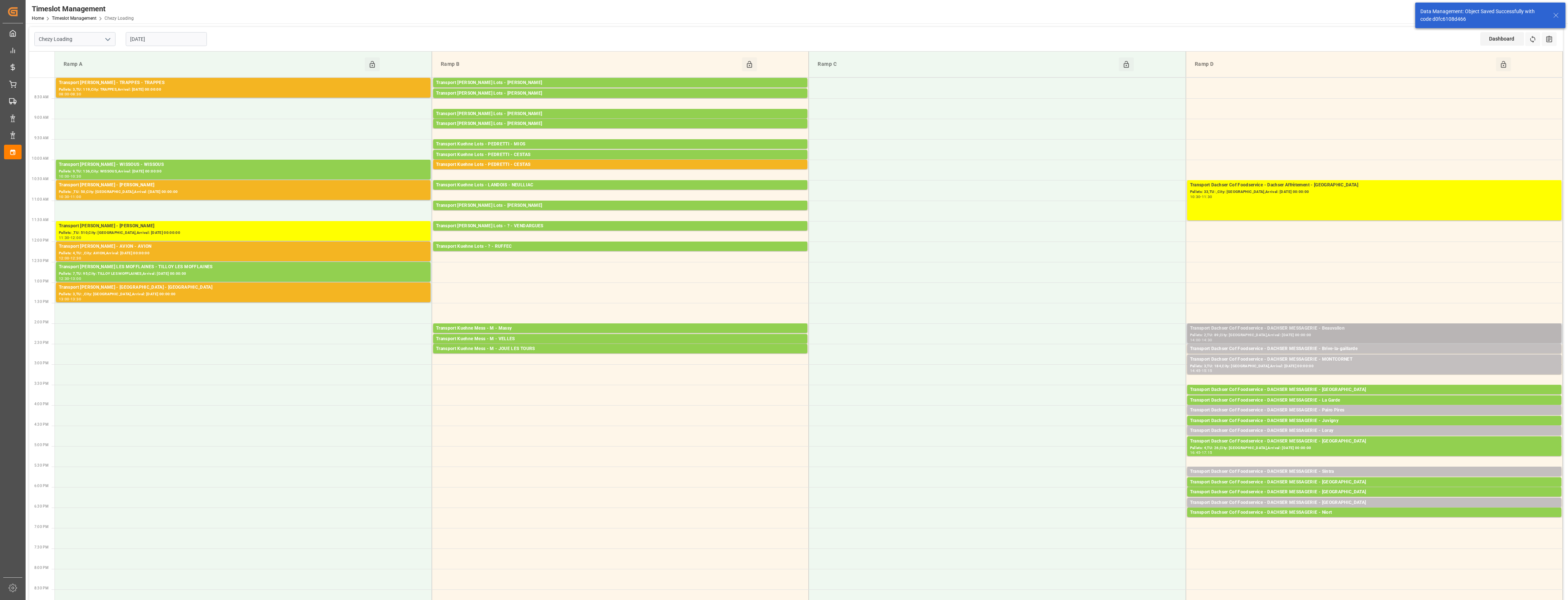
click at [1349, 332] on div "Pallets: 2,TU: 89,City: [GEOGRAPHIC_DATA],Arrival: [DATE] 00:00:00" at bounding box center [1374, 335] width 368 height 6
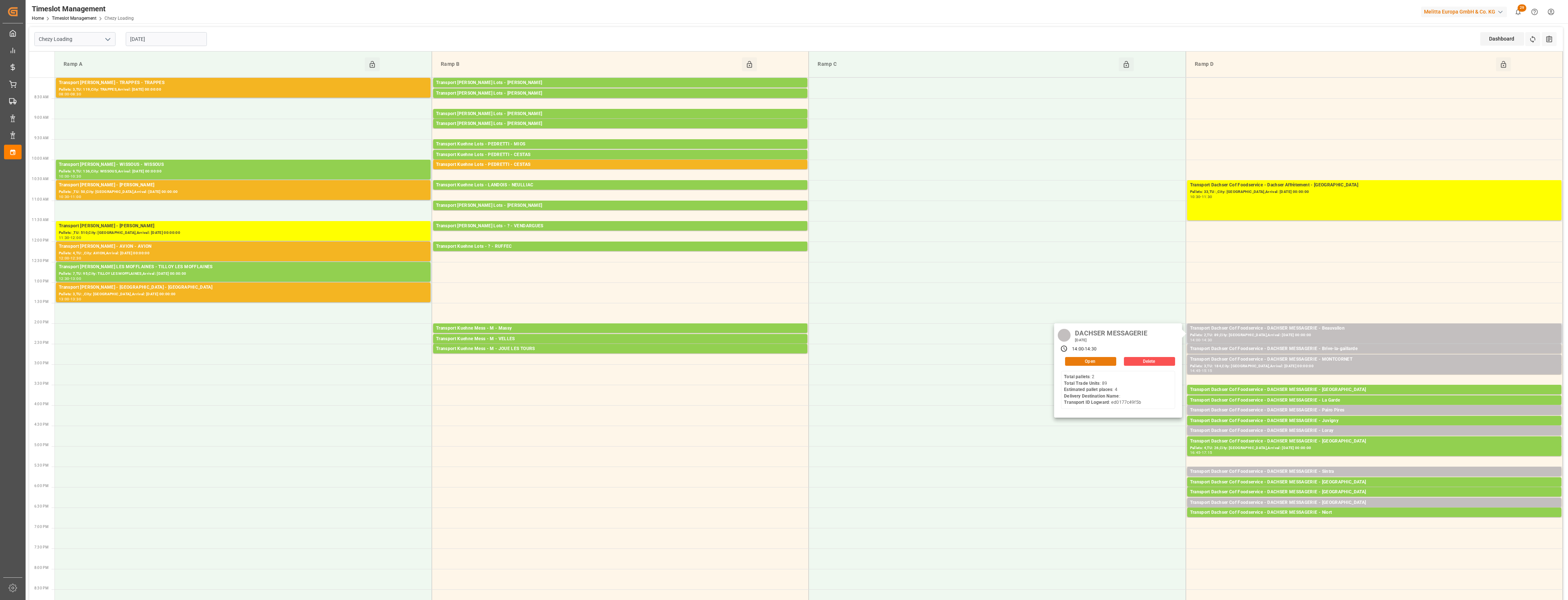
click at [1104, 359] on button "Open" at bounding box center [1091, 361] width 51 height 9
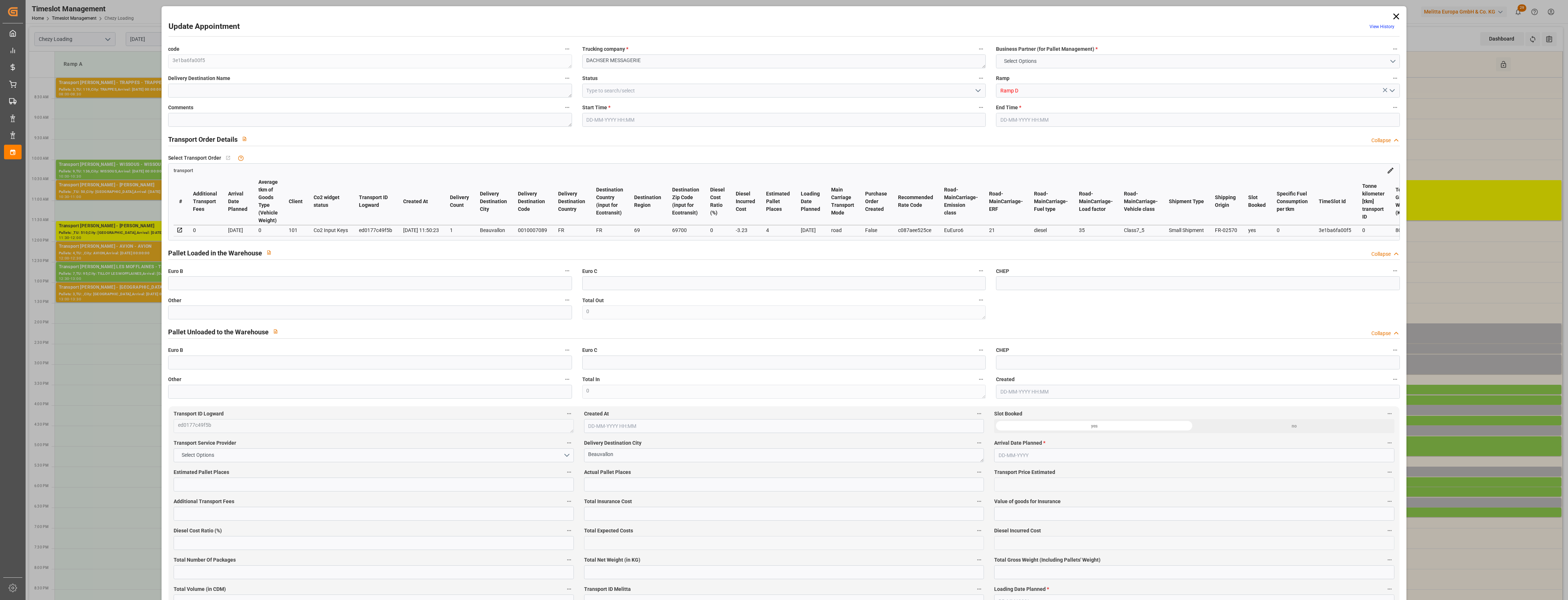
type input "4"
type input "183.52"
type input "0"
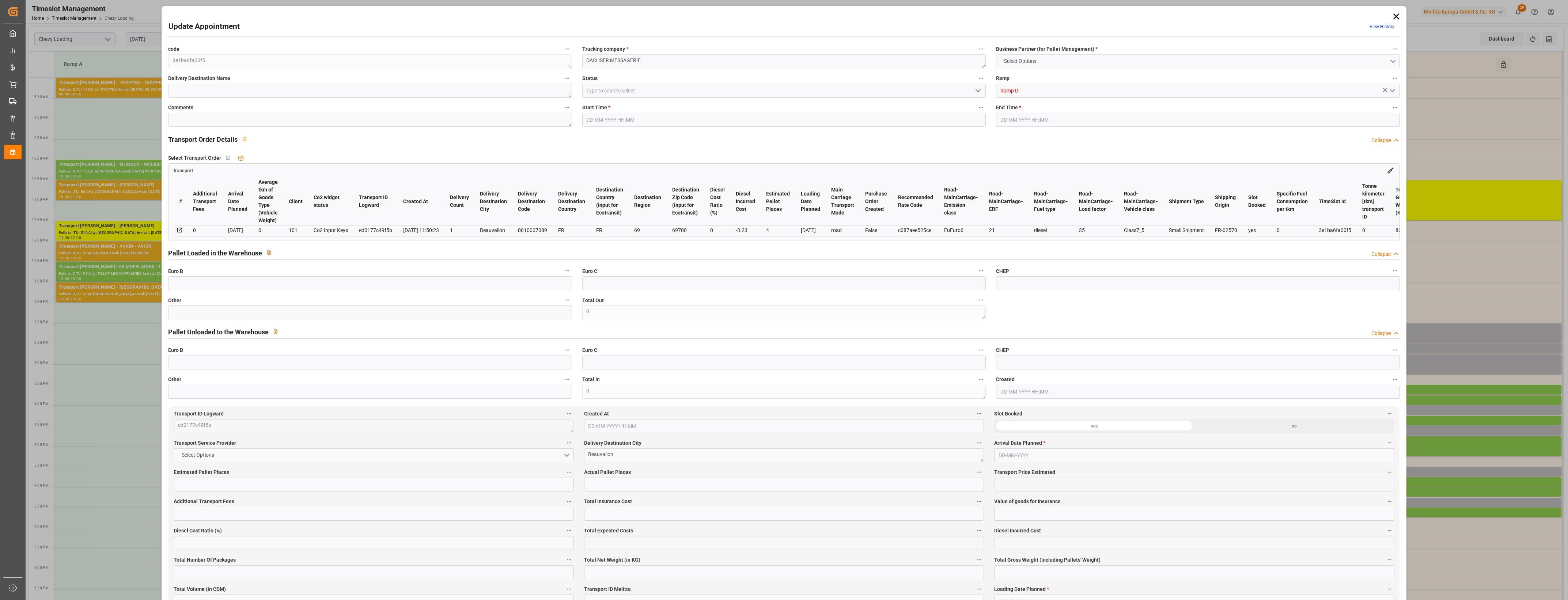
type input "180.29"
type input "-3.23"
type input "0"
type input "687.53"
type input "905.794"
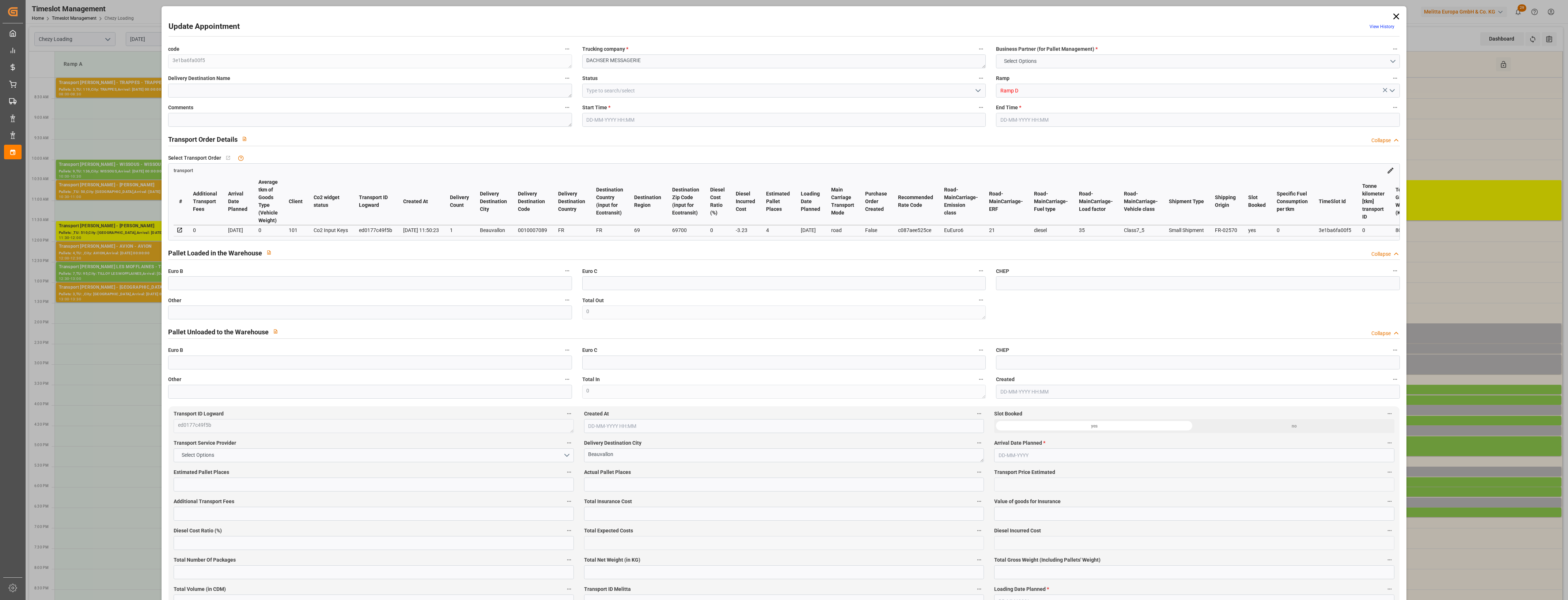
type input "2950.464"
type input "69"
type input "2"
type input "89"
type input "4"
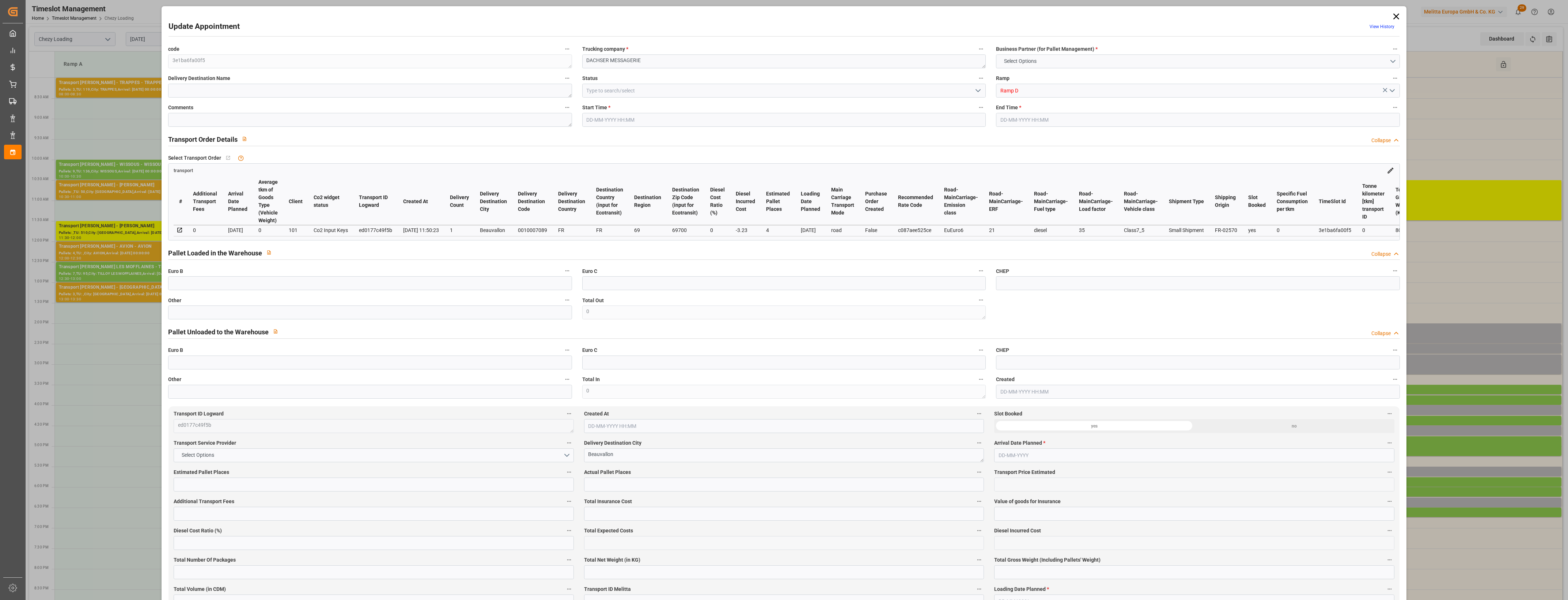
type input "101"
type input "808.014"
type input "0"
type input "4710.8598"
type input "0"
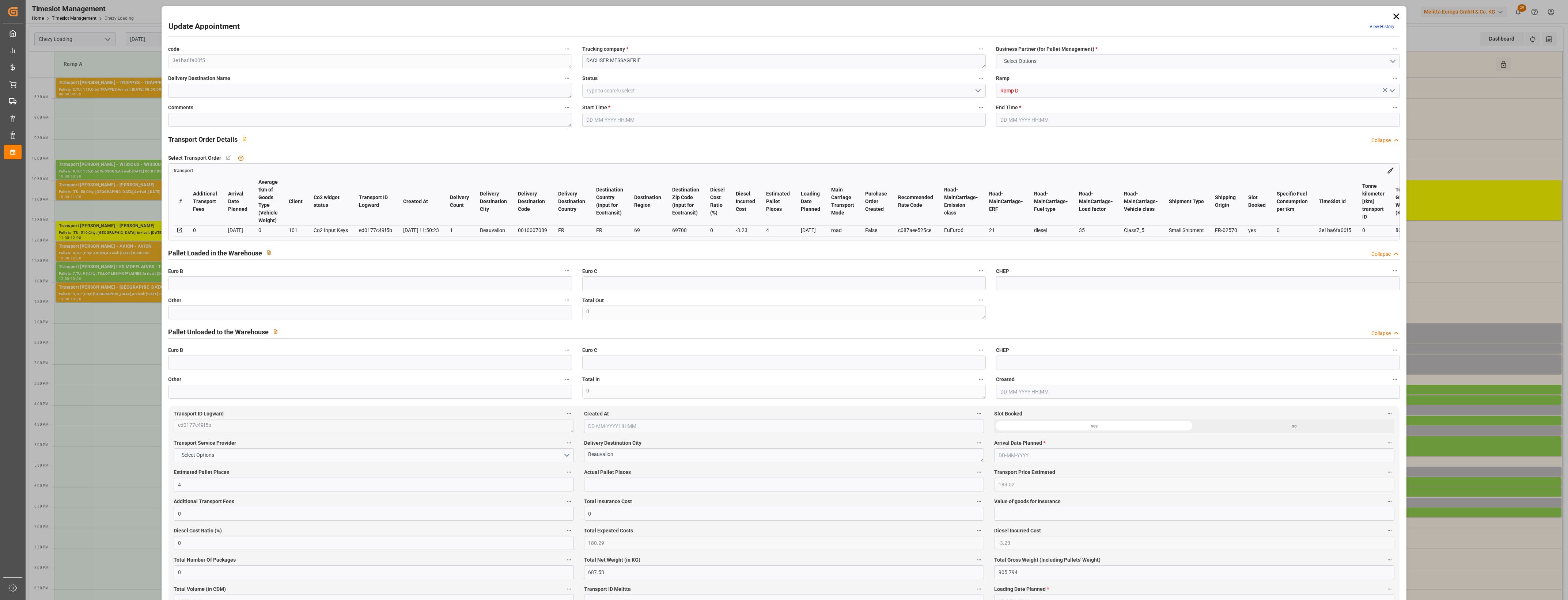
type input "0"
type input "21"
type input "35"
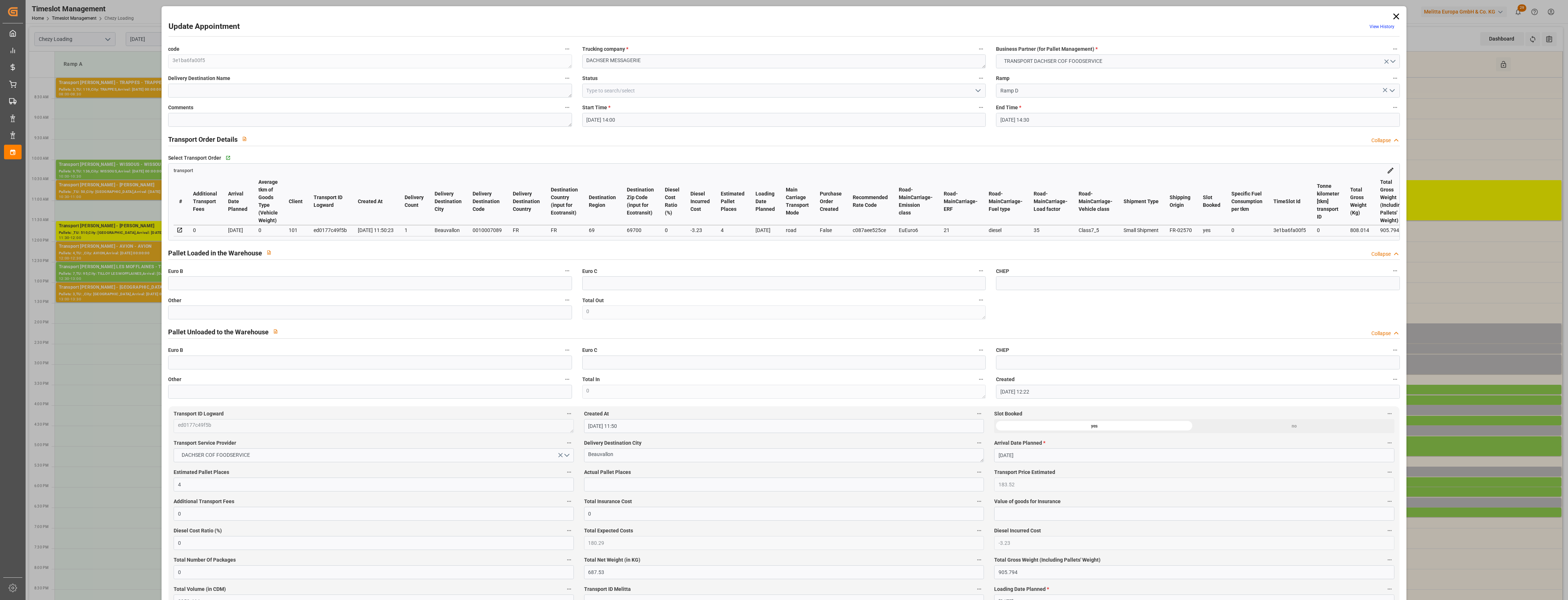
type input "12-09-2025 14:00"
type input "12-09-2025 14:30"
type input "11-09-2025 12:22"
type input "11-09-2025 11:50"
type input "18-09-2025"
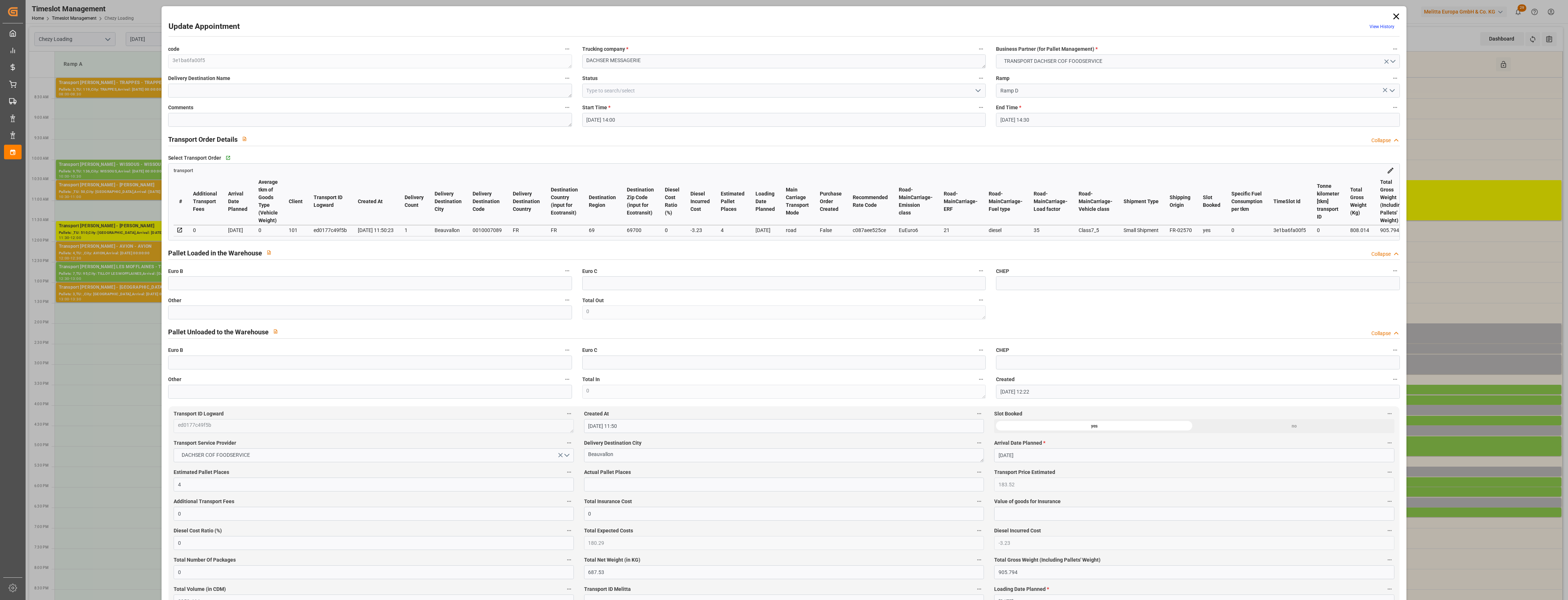
type input "16-09-2025"
click at [461, 318] on input "text" at bounding box center [369, 312] width 404 height 14
type input "2"
click at [663, 485] on input "text" at bounding box center [784, 484] width 400 height 14
type input "2"
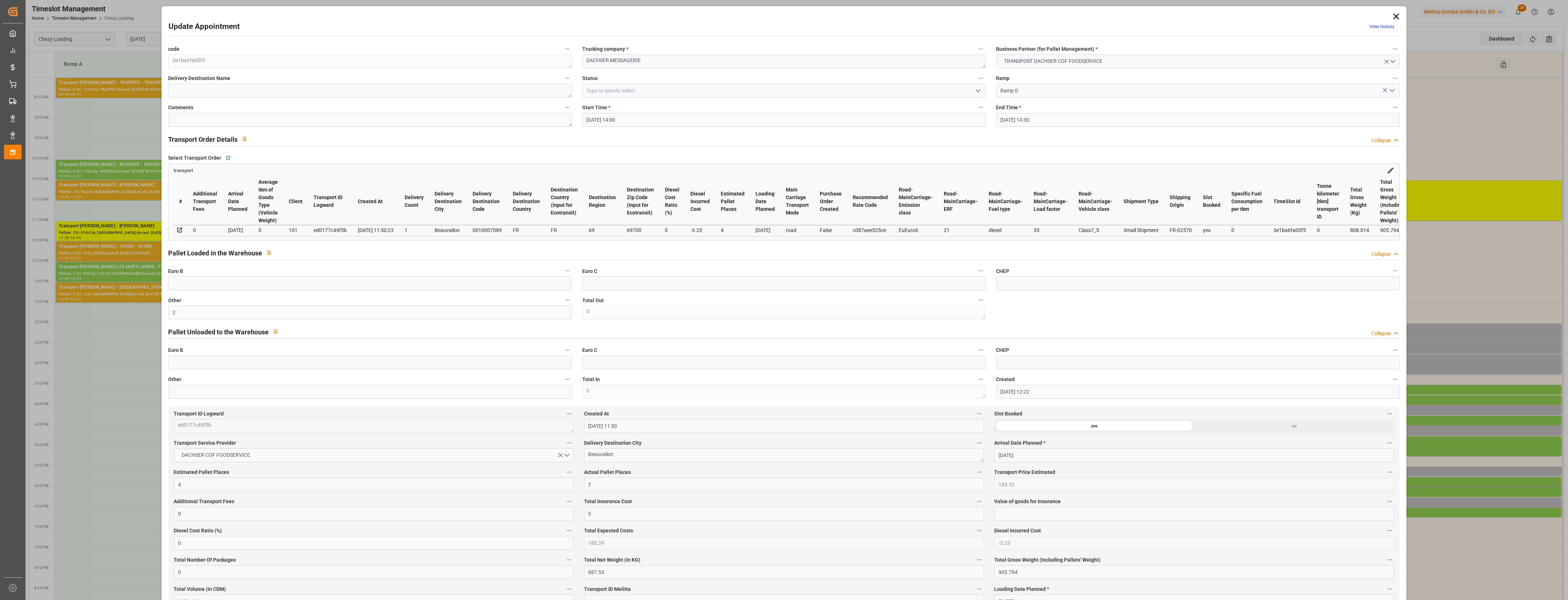
click at [685, 474] on label "Actual Pallet Places" at bounding box center [784, 472] width 400 height 10
click at [975, 474] on button "Actual Pallet Places" at bounding box center [979, 472] width 10 height 10
click at [704, 474] on div at bounding box center [784, 300] width 1568 height 600
click at [978, 90] on polyline "open menu" at bounding box center [978, 91] width 4 height 2
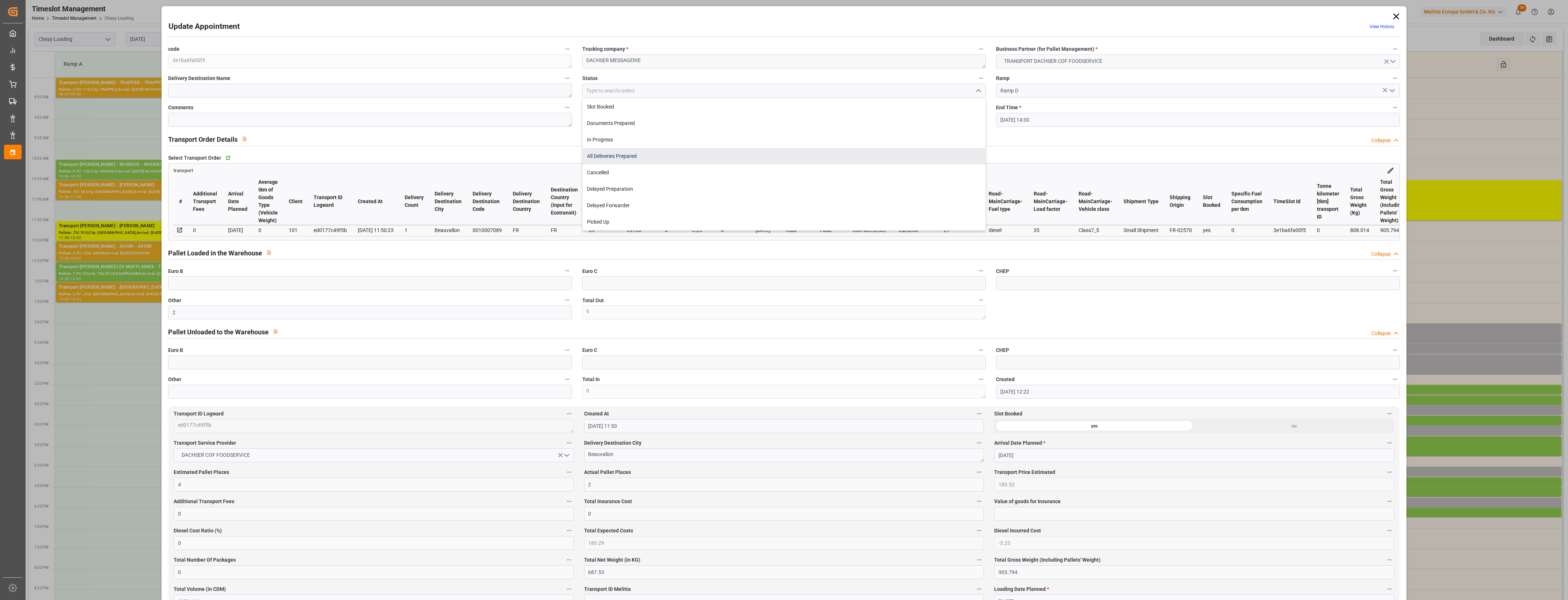
click at [612, 153] on div "All Deliveries Prepared" at bounding box center [784, 156] width 403 height 16
type input "All Deliveries Prepared"
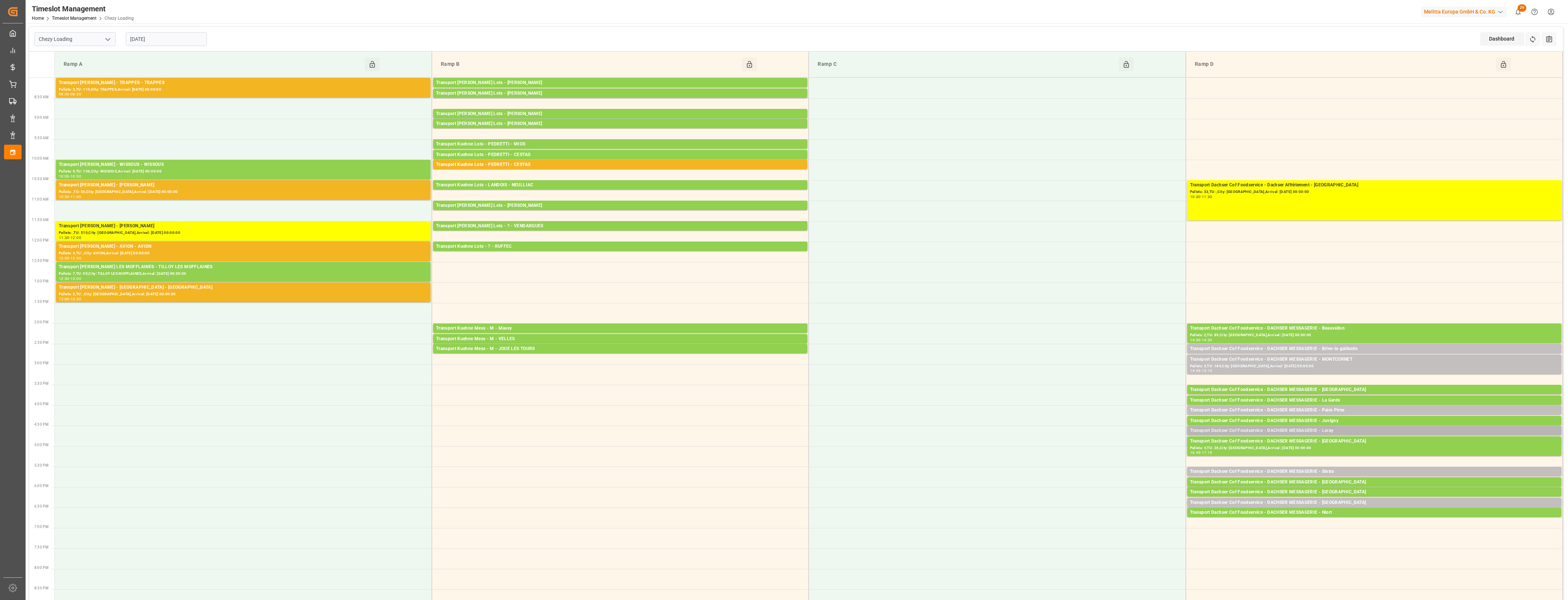
click at [1360, 430] on div "Transport Dachser Cof Foodservice - DACHSER MESSAGERIE - Loray" at bounding box center [1374, 431] width 368 height 7
click at [1110, 462] on button "Open" at bounding box center [1091, 464] width 51 height 9
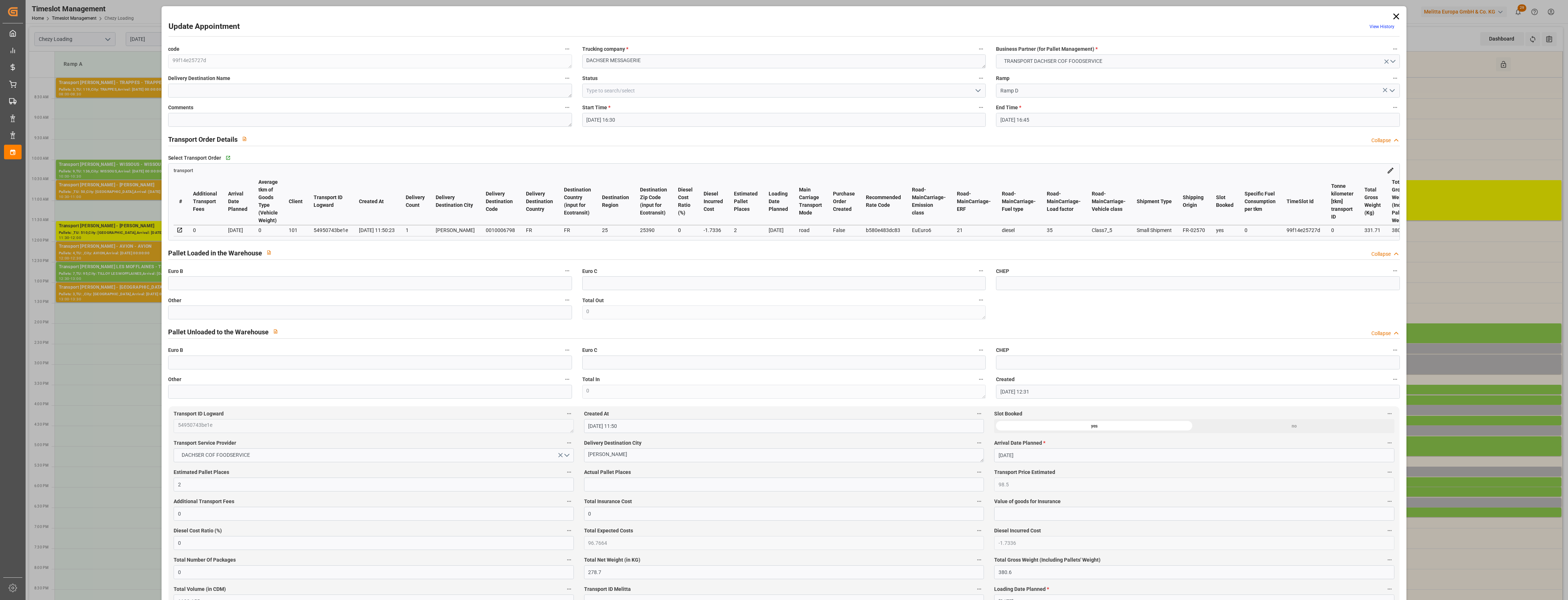
type input "12-09-2025 16:30"
type input "12-09-2025 16:45"
type input "11-09-2025 12:31"
type input "11-09-2025 11:50"
type input "18-09-2025"
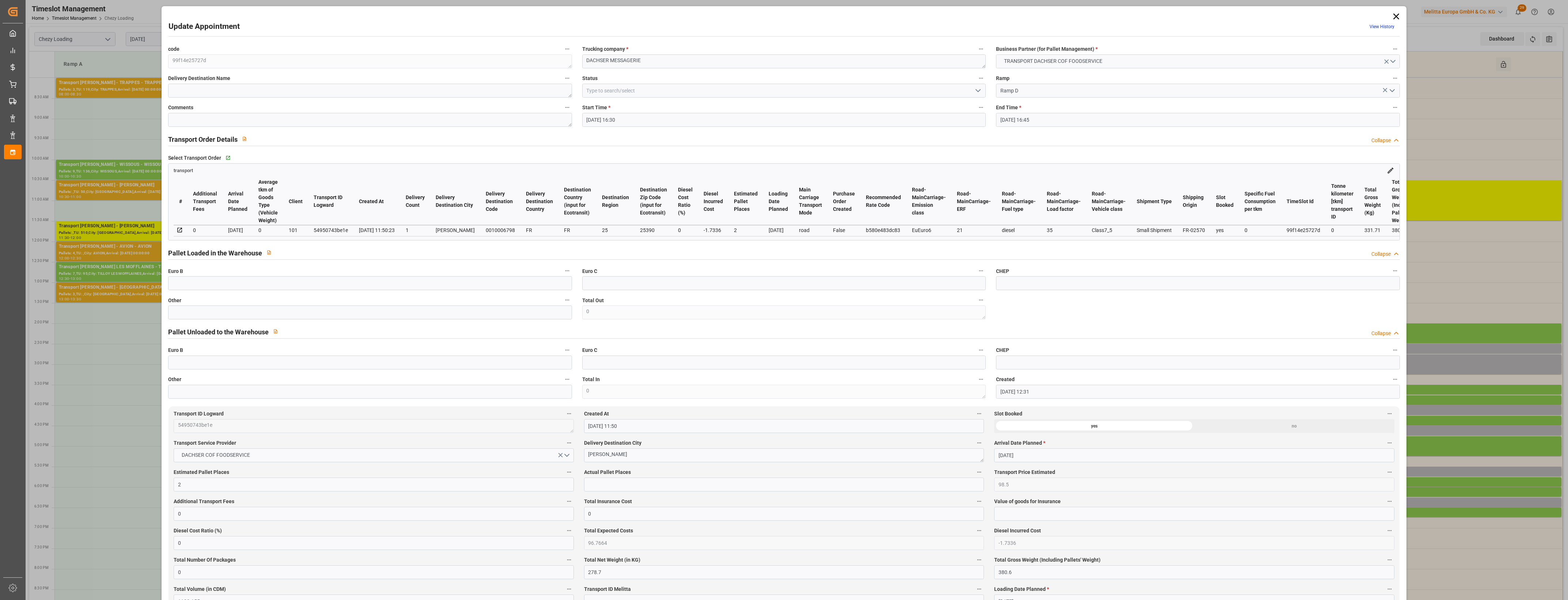
type input "[DATE]"
click at [200, 310] on input "text" at bounding box center [369, 312] width 404 height 14
type input "1"
click at [600, 484] on input "text" at bounding box center [784, 484] width 400 height 14
type input "1"
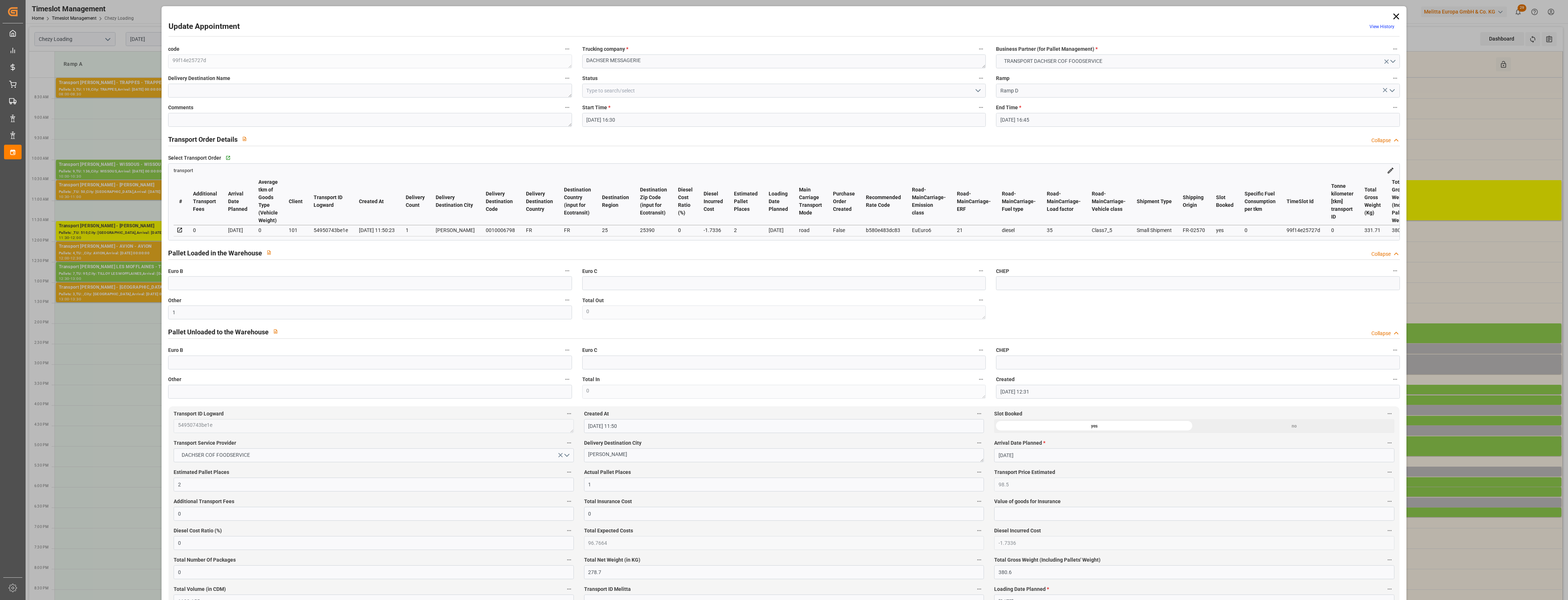
click at [631, 473] on label "Actual Pallet Places" at bounding box center [784, 472] width 400 height 10
click at [975, 473] on button "Actual Pallet Places" at bounding box center [979, 472] width 10 height 10
click at [649, 472] on div at bounding box center [784, 300] width 1568 height 600
click at [979, 90] on icon "open menu" at bounding box center [978, 91] width 9 height 9
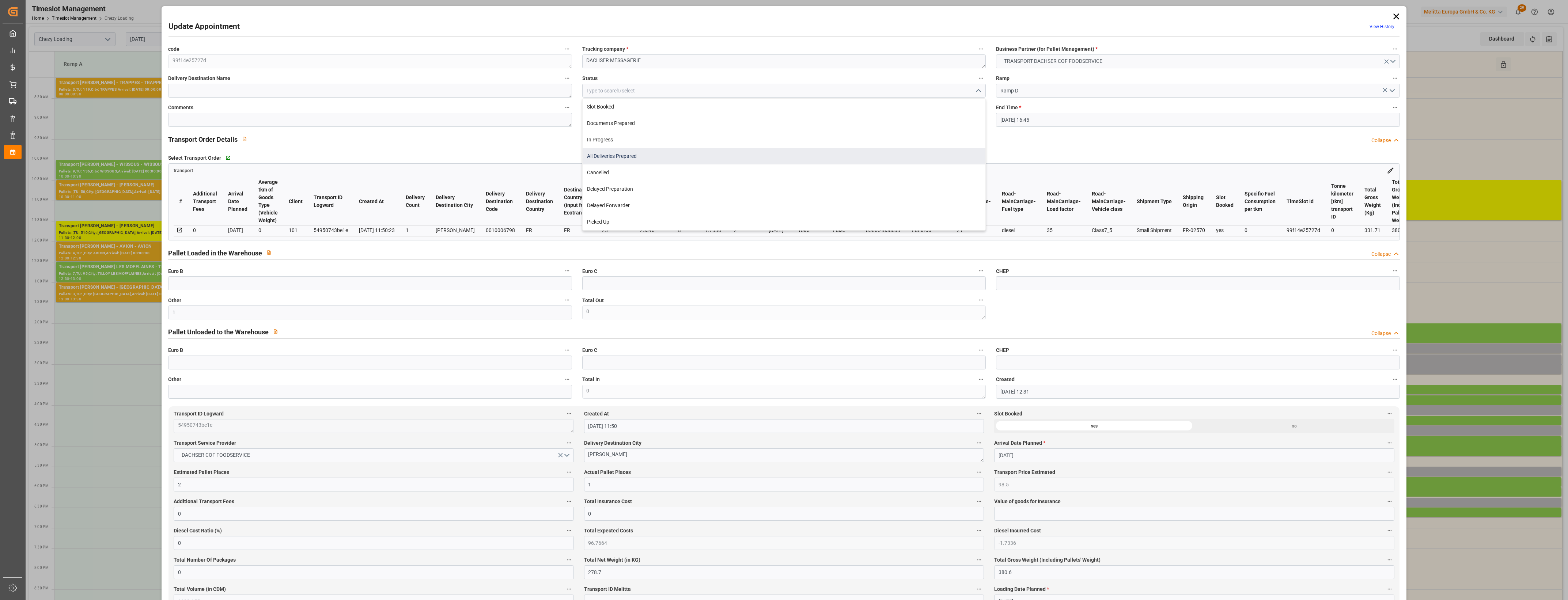
click at [626, 157] on div "All Deliveries Prepared" at bounding box center [784, 156] width 403 height 16
type input "All Deliveries Prepared"
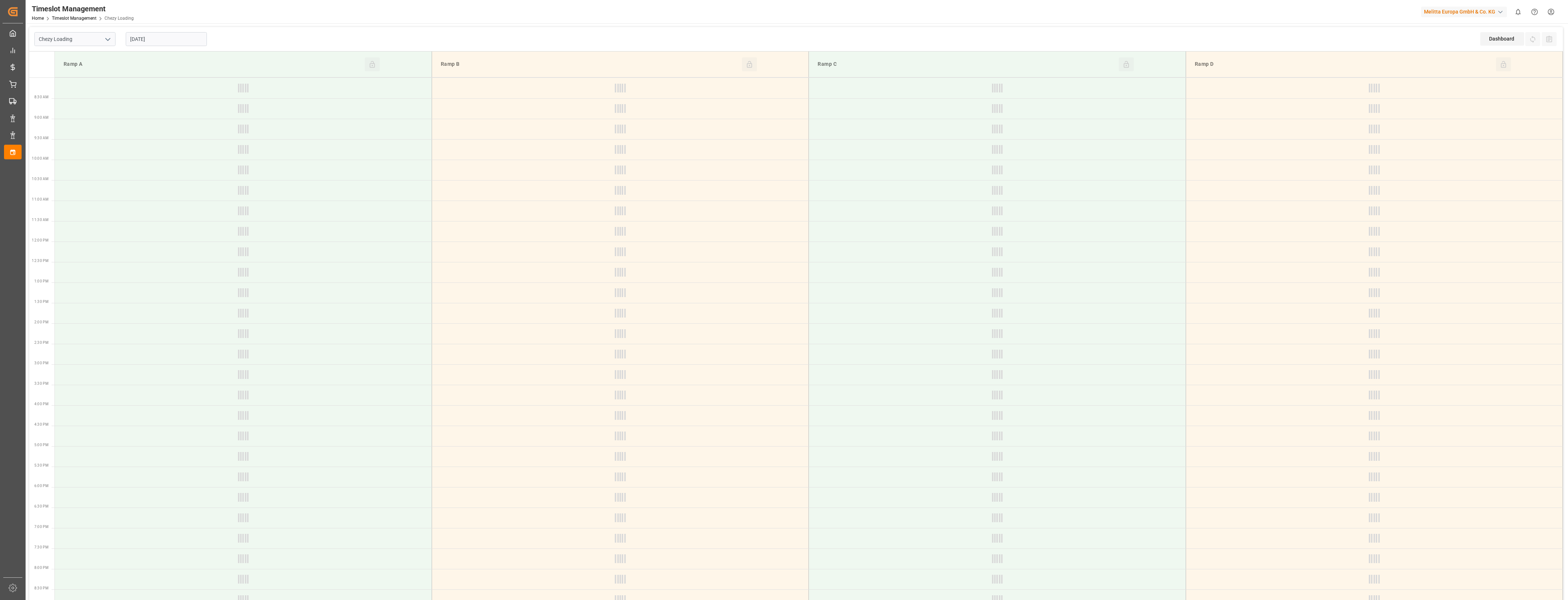
type input "Chezy Loading"
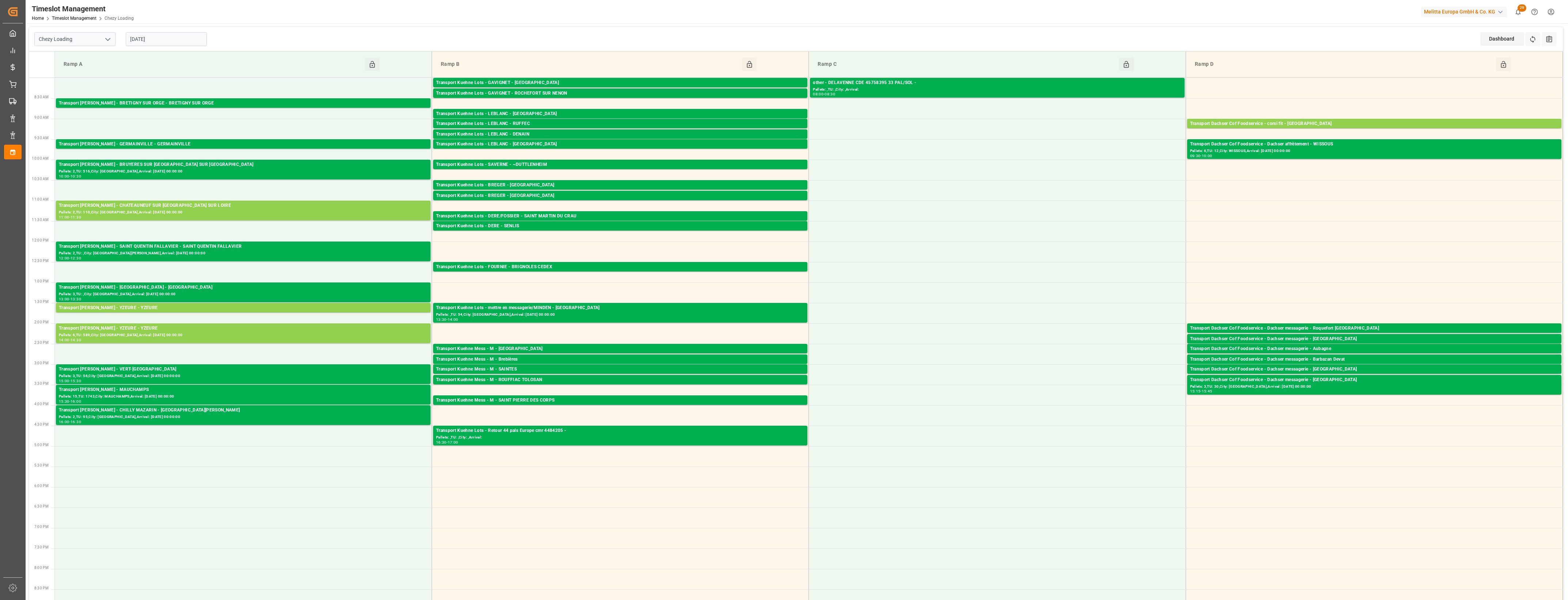
click at [153, 46] on input "[DATE]" at bounding box center [166, 39] width 81 height 14
click at [190, 96] on span "12" at bounding box center [192, 97] width 5 height 5
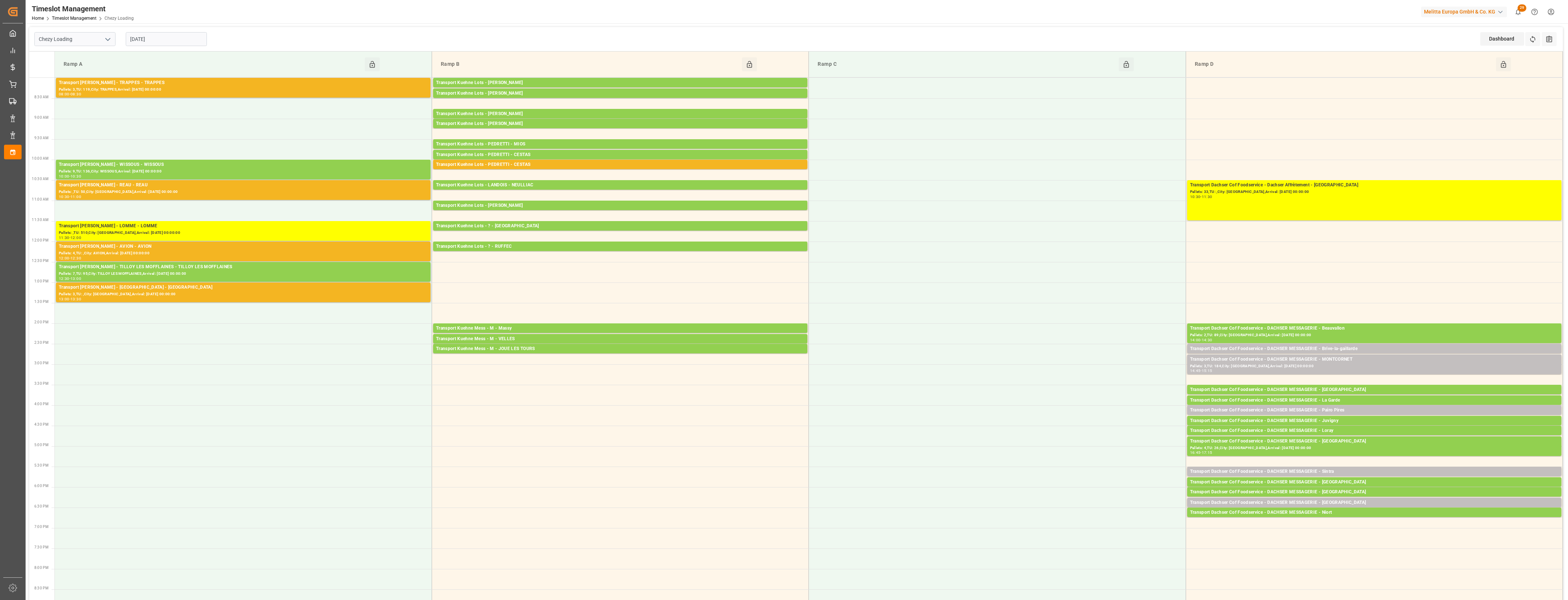
click at [169, 44] on input "[DATE]" at bounding box center [166, 39] width 81 height 14
click at [134, 111] on span "15" at bounding box center [135, 112] width 5 height 5
type input "[DATE]"
